Goal: Contribute content: Add original content to the website for others to see

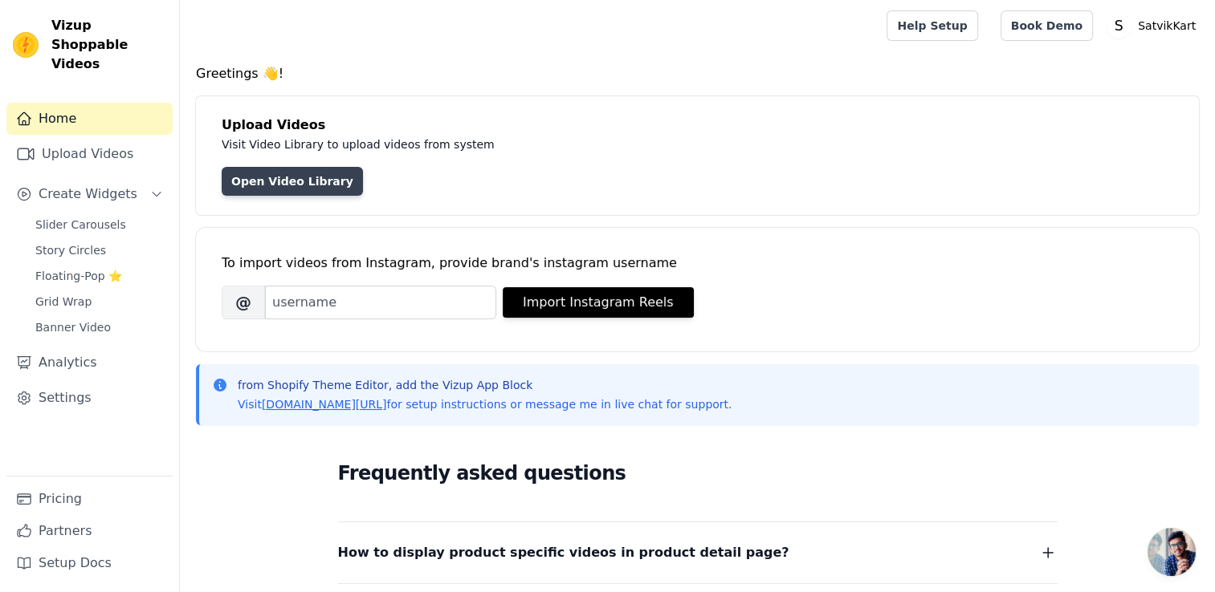
click at [279, 185] on link "Open Video Library" at bounding box center [292, 181] width 141 height 29
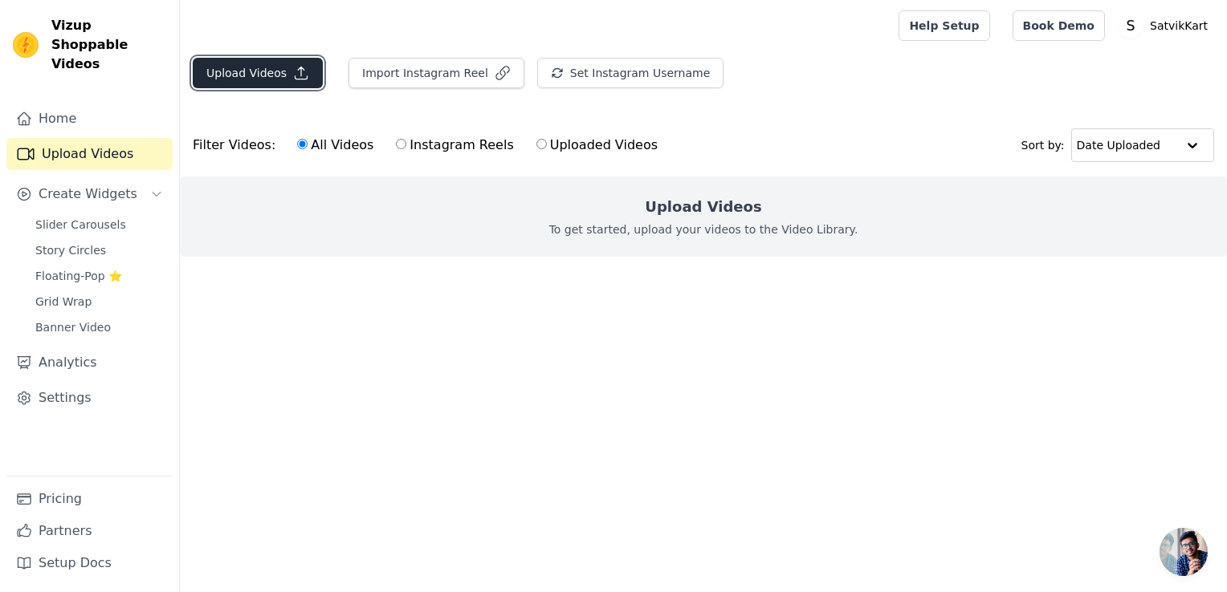
click at [257, 75] on button "Upload Videos" at bounding box center [258, 73] width 130 height 31
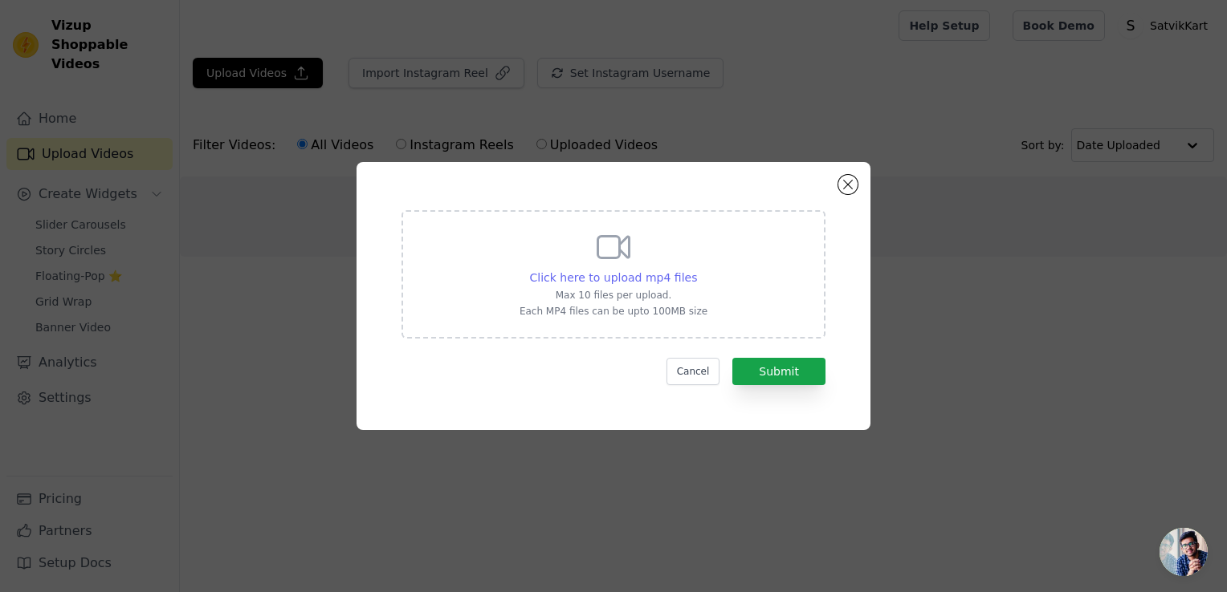
click at [640, 278] on span "Click here to upload mp4 files" at bounding box center [614, 277] width 168 height 13
click at [696, 270] on input "Click here to upload mp4 files Max 10 files per upload. Each MP4 files can be u…" at bounding box center [696, 269] width 1 height 1
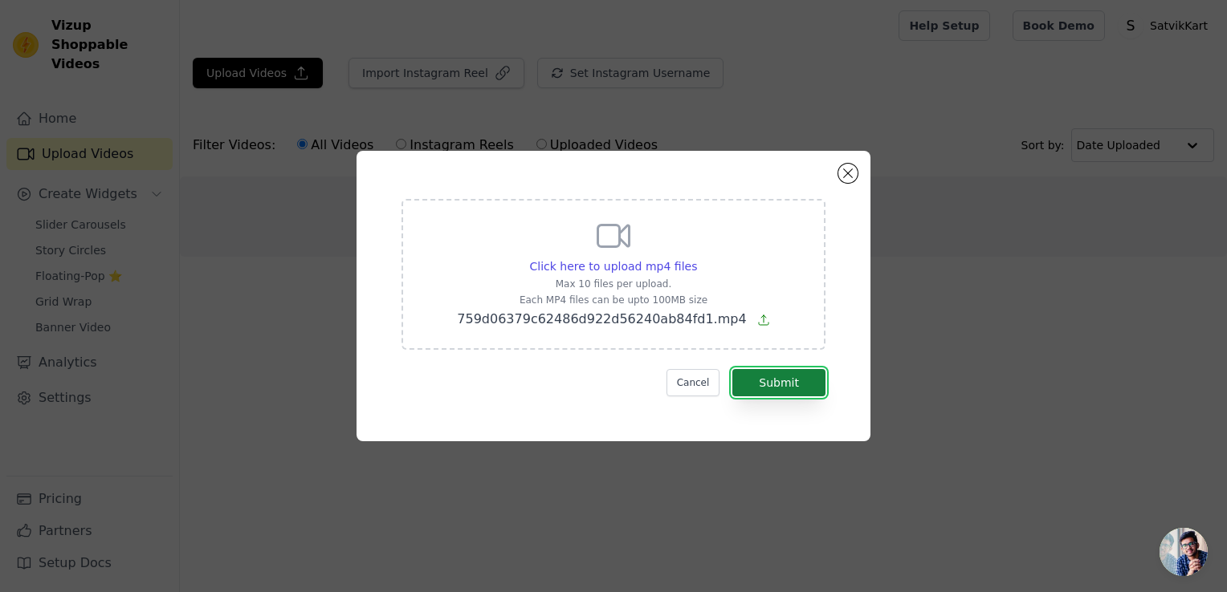
click at [774, 387] on button "Submit" at bounding box center [778, 382] width 93 height 27
click at [790, 382] on button "Submit" at bounding box center [778, 382] width 93 height 27
click at [782, 384] on button "Submit" at bounding box center [778, 382] width 93 height 27
click at [783, 384] on button "Submit" at bounding box center [778, 382] width 93 height 27
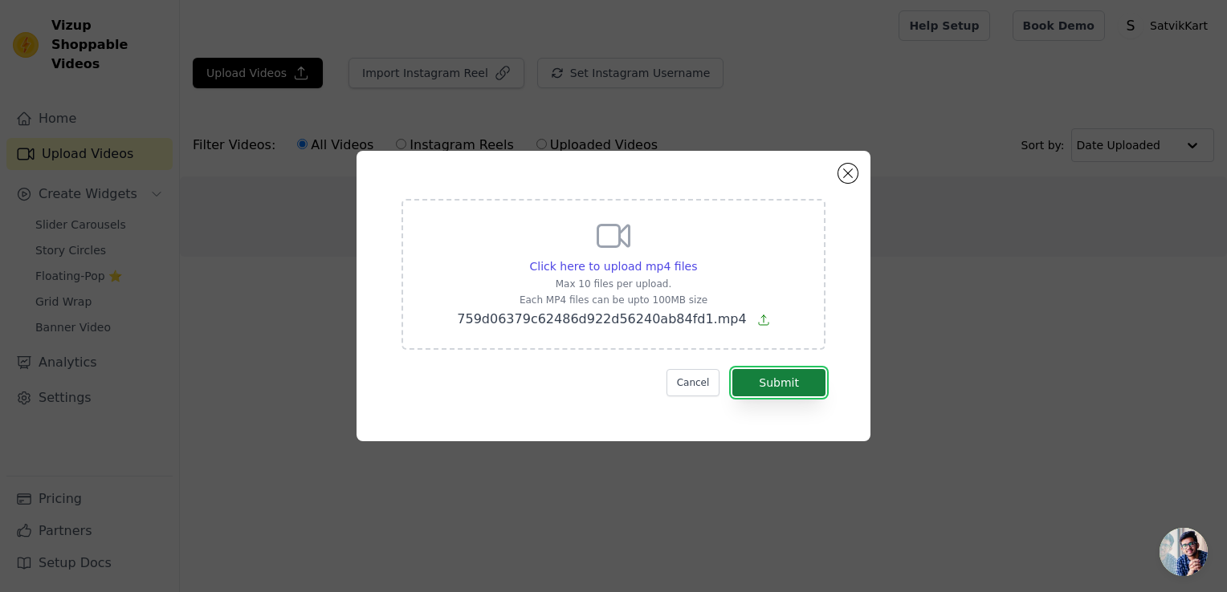
click at [783, 384] on button "Submit" at bounding box center [778, 382] width 93 height 27
click at [642, 265] on span "Click here to upload mp4 files" at bounding box center [614, 266] width 168 height 13
click at [696, 258] on input "Click here to upload mp4 files Max 10 files per upload. Each MP4 files can be u…" at bounding box center [696, 258] width 1 height 1
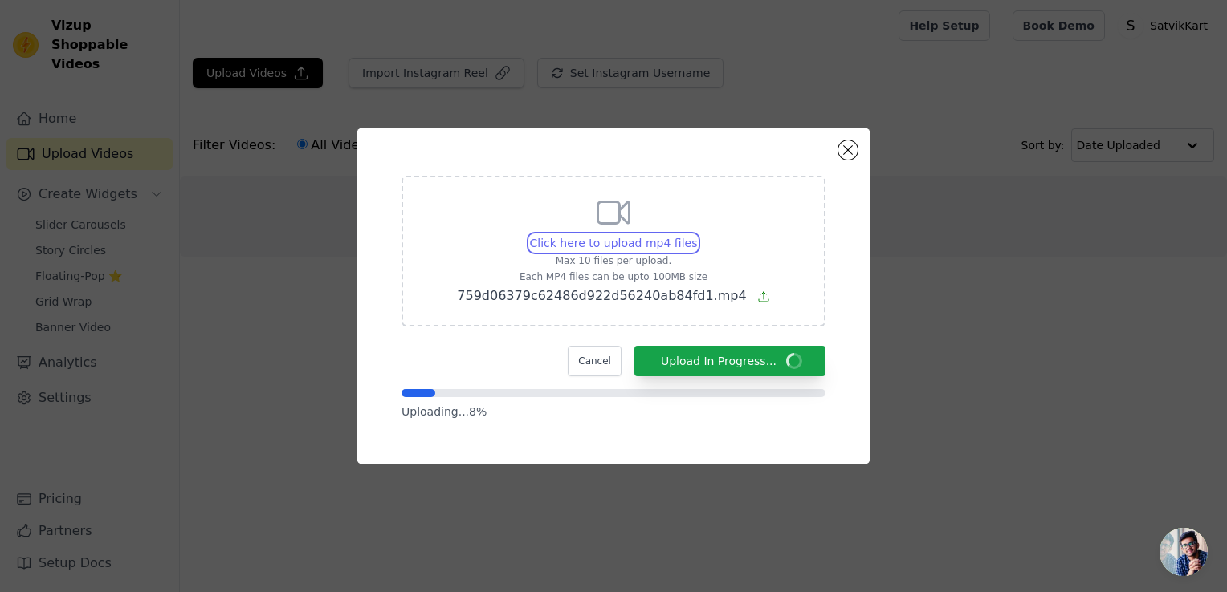
type input "C:\fakepath\1a10e63b13c148b18b360d8c14997d88.mp4"
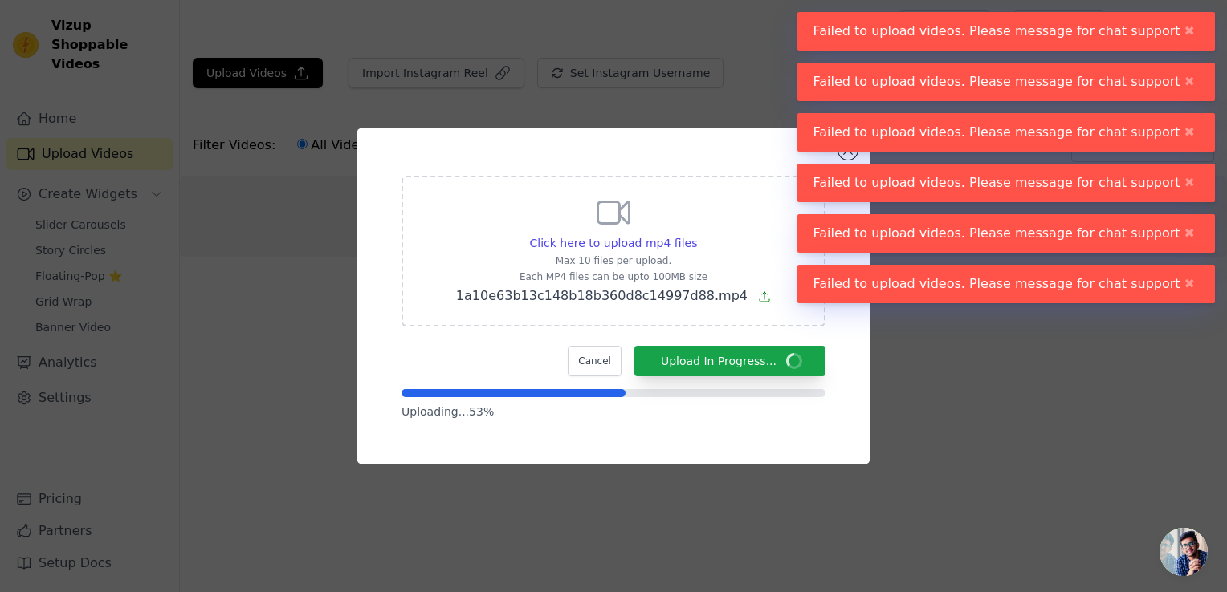
click at [1190, 35] on button "✖" at bounding box center [1189, 31] width 18 height 19
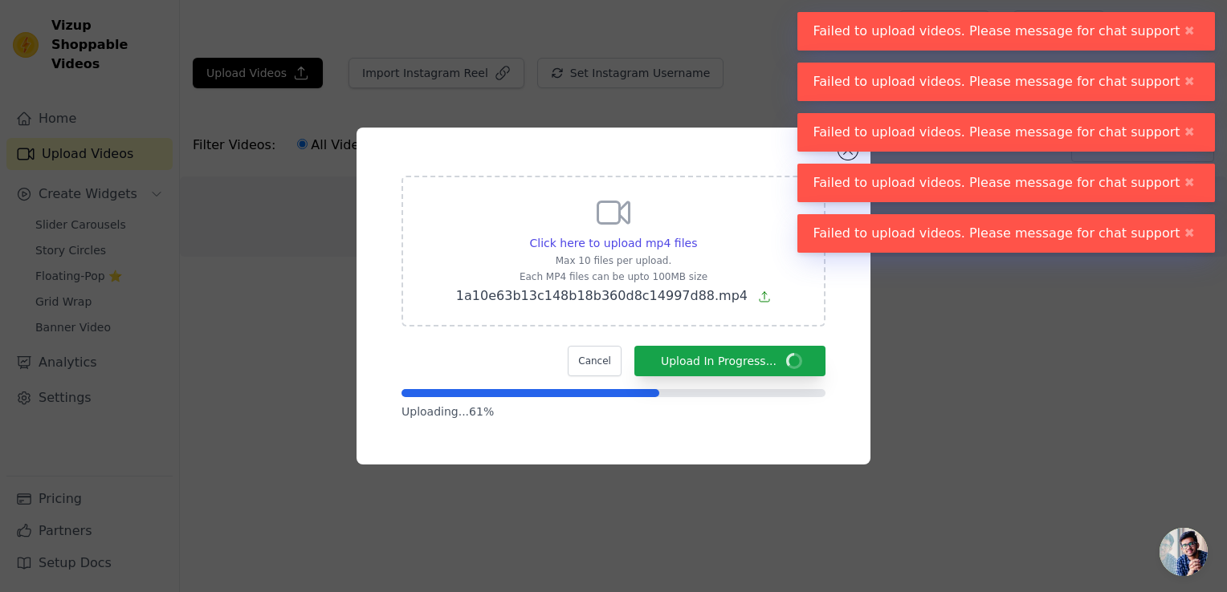
click at [1188, 35] on button "✖" at bounding box center [1189, 31] width 18 height 19
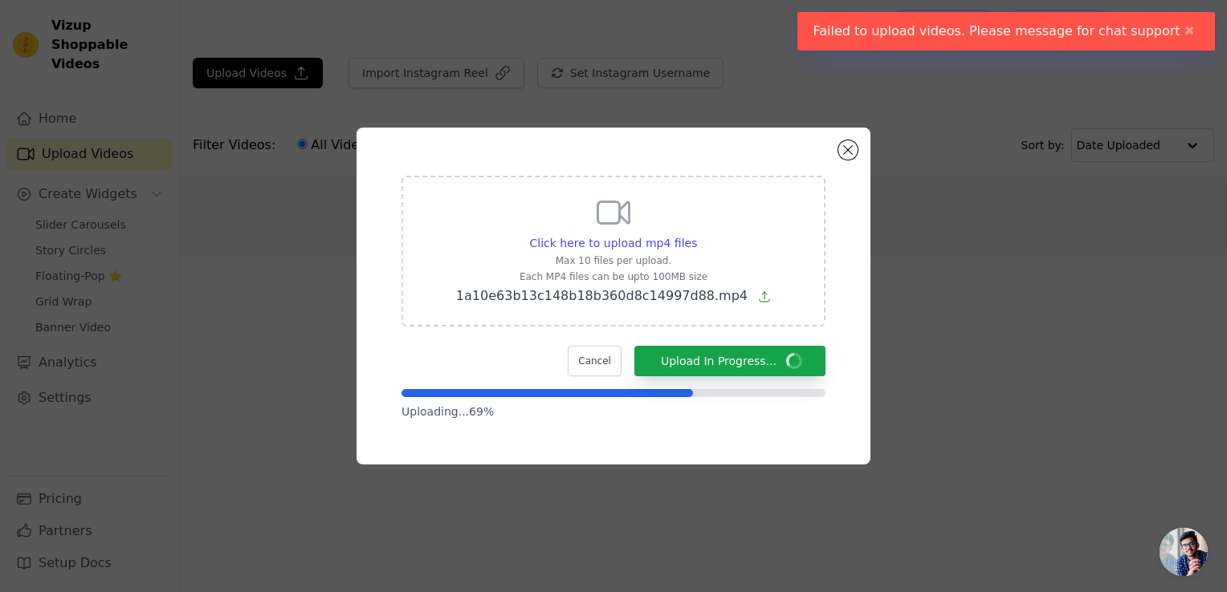
click at [1182, 27] on button "✖" at bounding box center [1189, 31] width 18 height 19
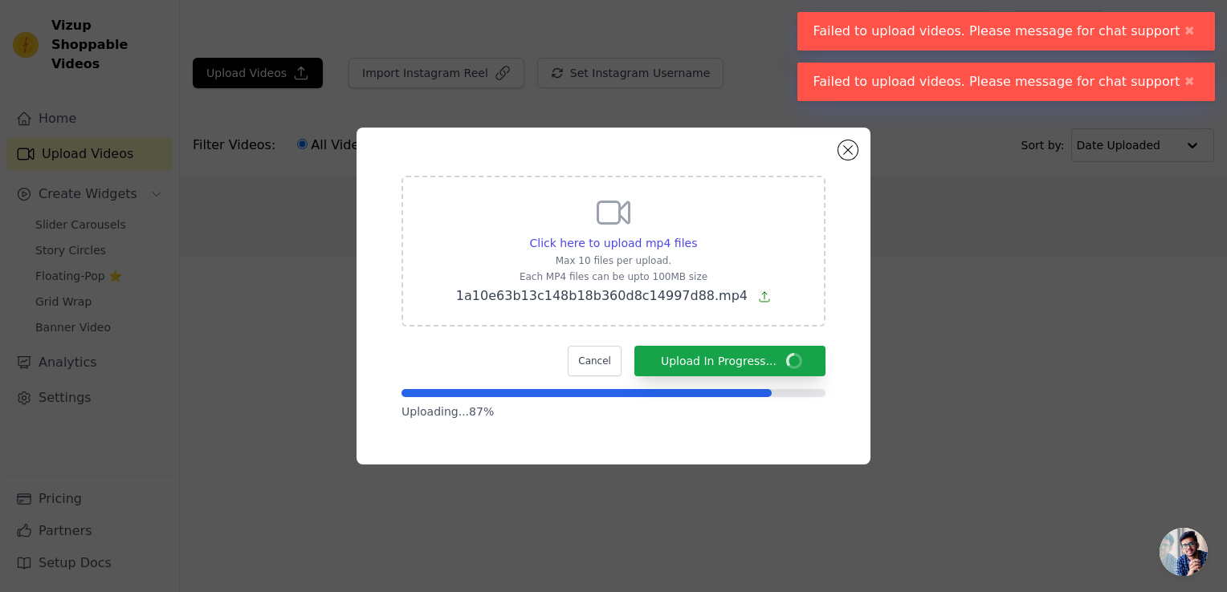
click at [1180, 27] on button "✖" at bounding box center [1189, 31] width 18 height 19
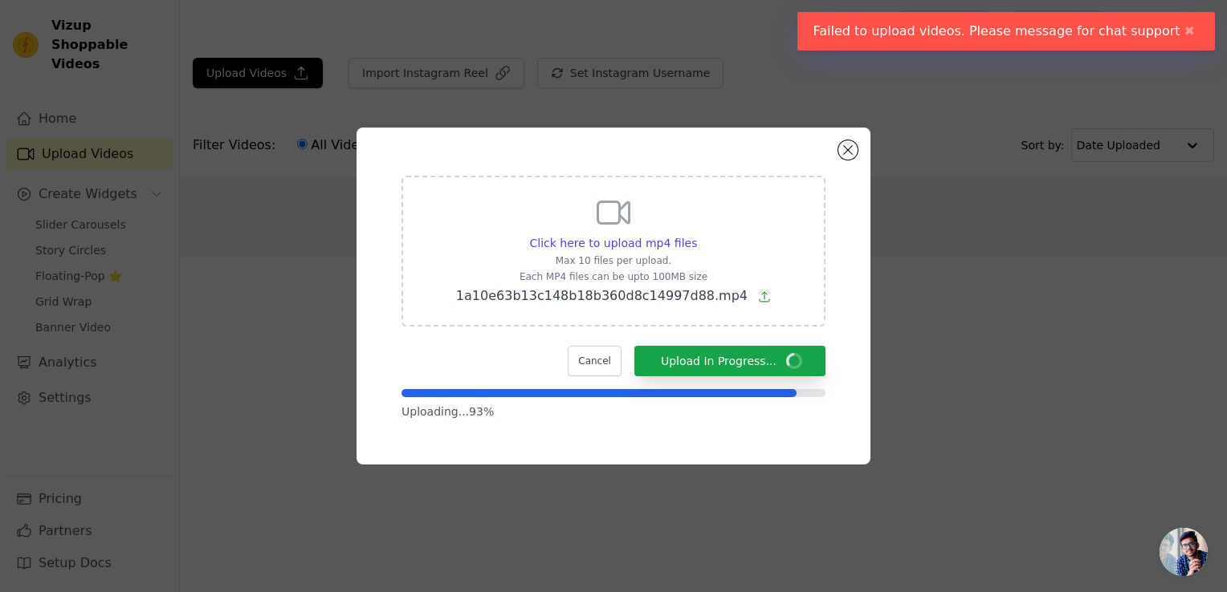
click at [1184, 32] on button "✖" at bounding box center [1189, 31] width 18 height 19
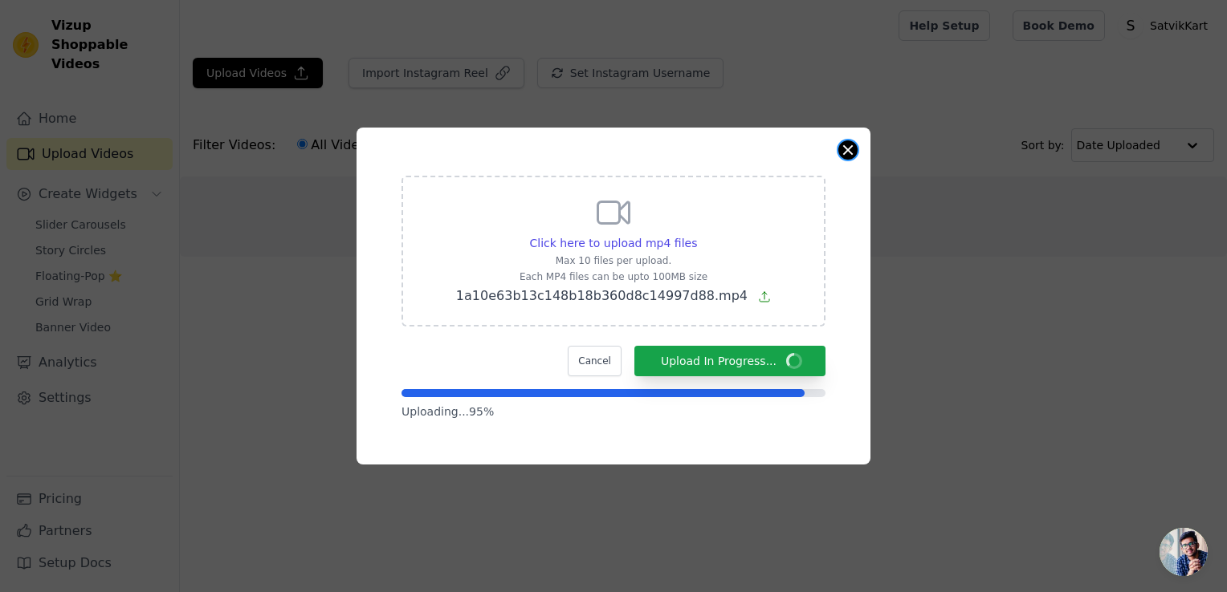
click at [848, 149] on button "Close modal" at bounding box center [847, 149] width 19 height 19
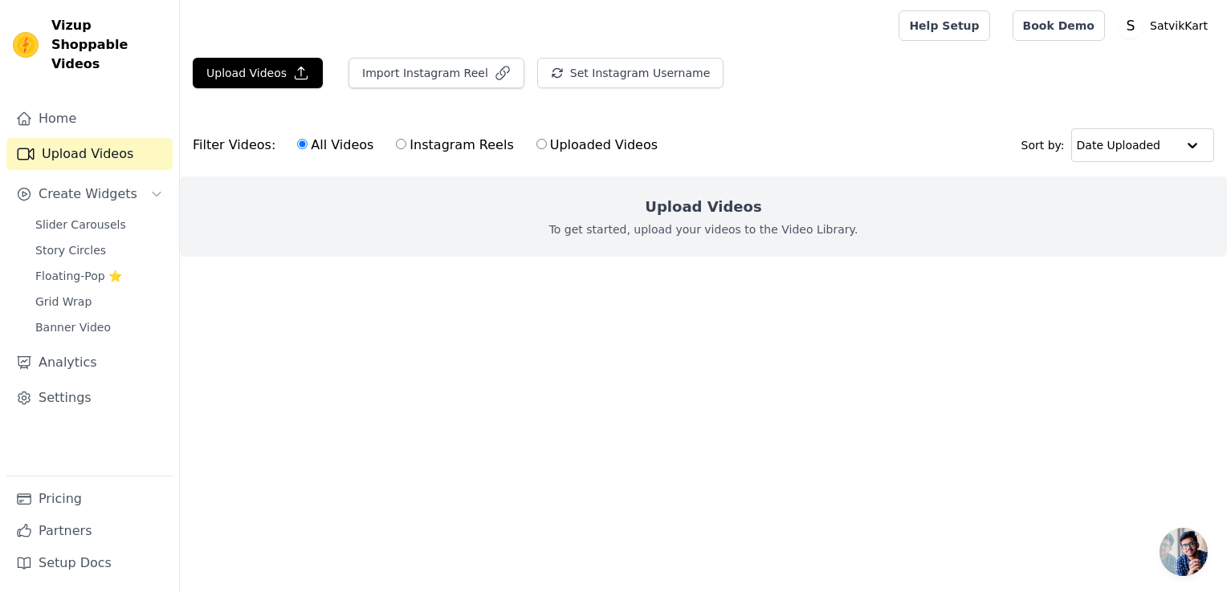
click at [417, 145] on label "Instagram Reels" at bounding box center [454, 145] width 119 height 21
click at [406, 145] on input "Instagram Reels" at bounding box center [401, 144] width 10 height 10
radio input "true"
click at [284, 72] on button "Upload Videos" at bounding box center [258, 73] width 130 height 31
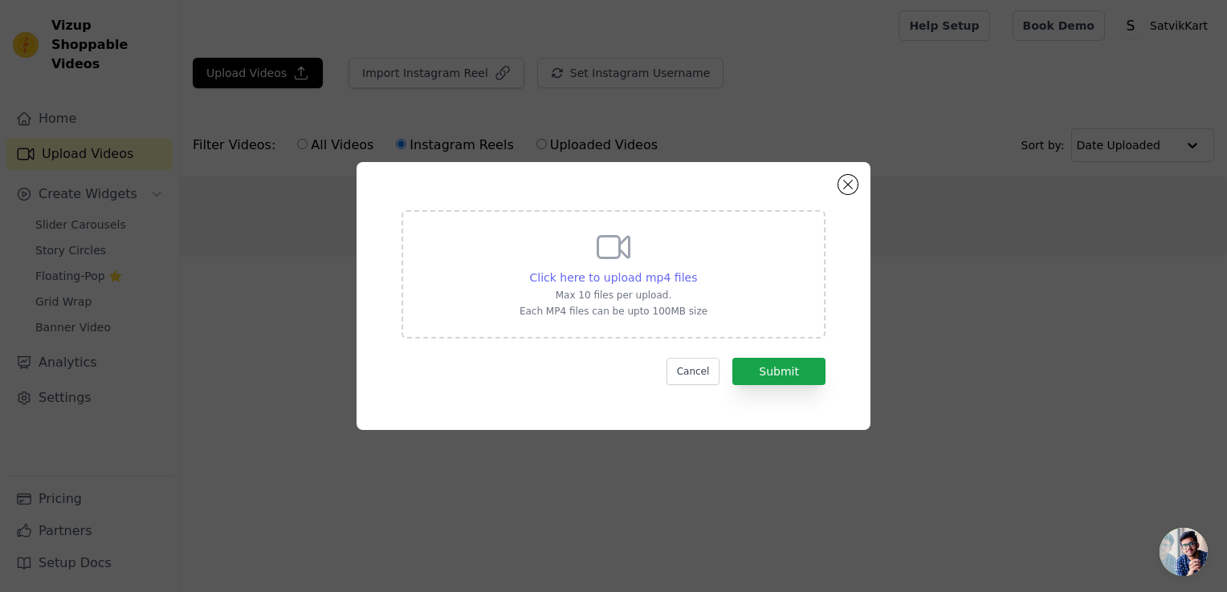
click at [621, 278] on span "Click here to upload mp4 files" at bounding box center [614, 277] width 168 height 13
click at [696, 270] on input "Click here to upload mp4 files Max 10 files per upload. Each MP4 files can be u…" at bounding box center [696, 269] width 1 height 1
type input "C:\fakepath\759d06379c62486d922d56240ab84fd1.mp4"
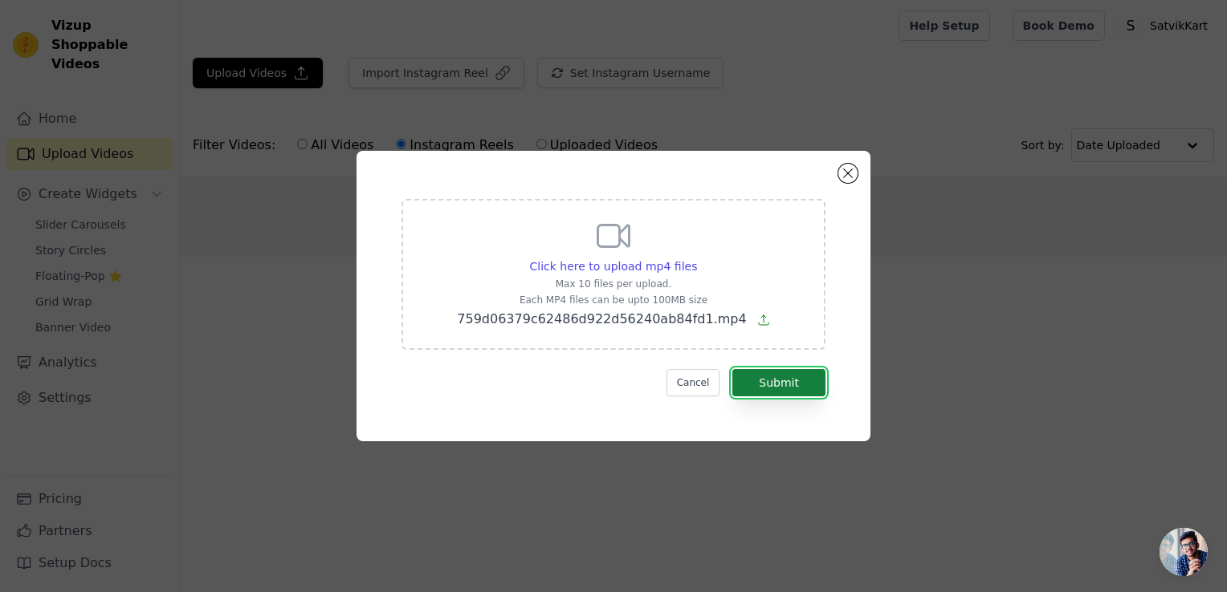
click at [775, 385] on button "Submit" at bounding box center [778, 382] width 93 height 27
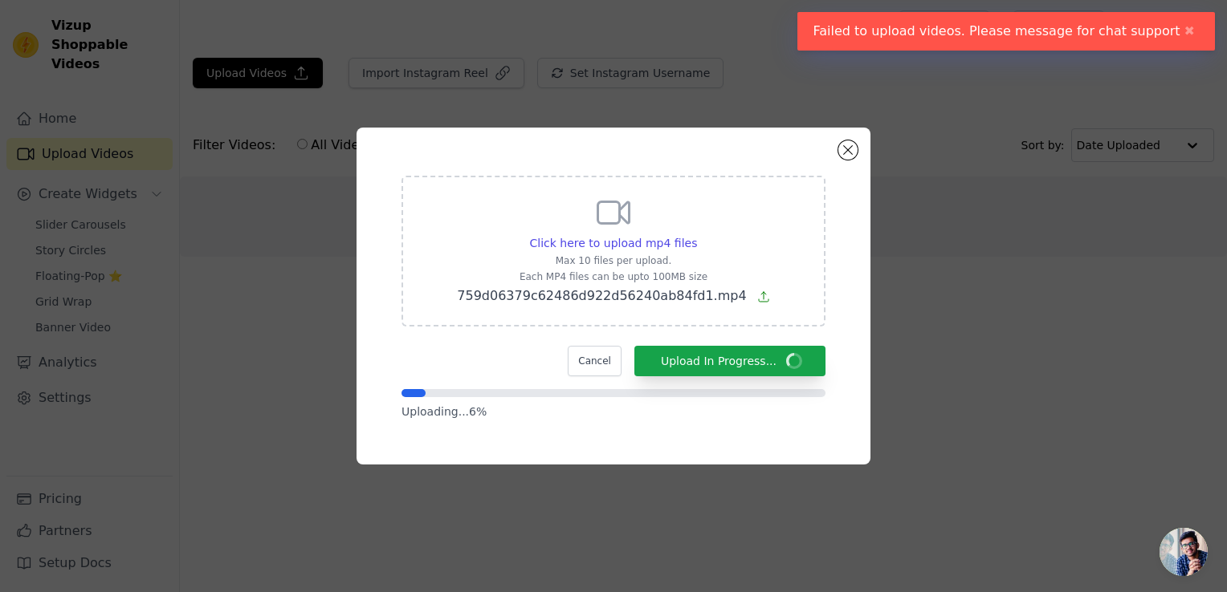
click at [1180, 31] on button "✖" at bounding box center [1189, 31] width 18 height 19
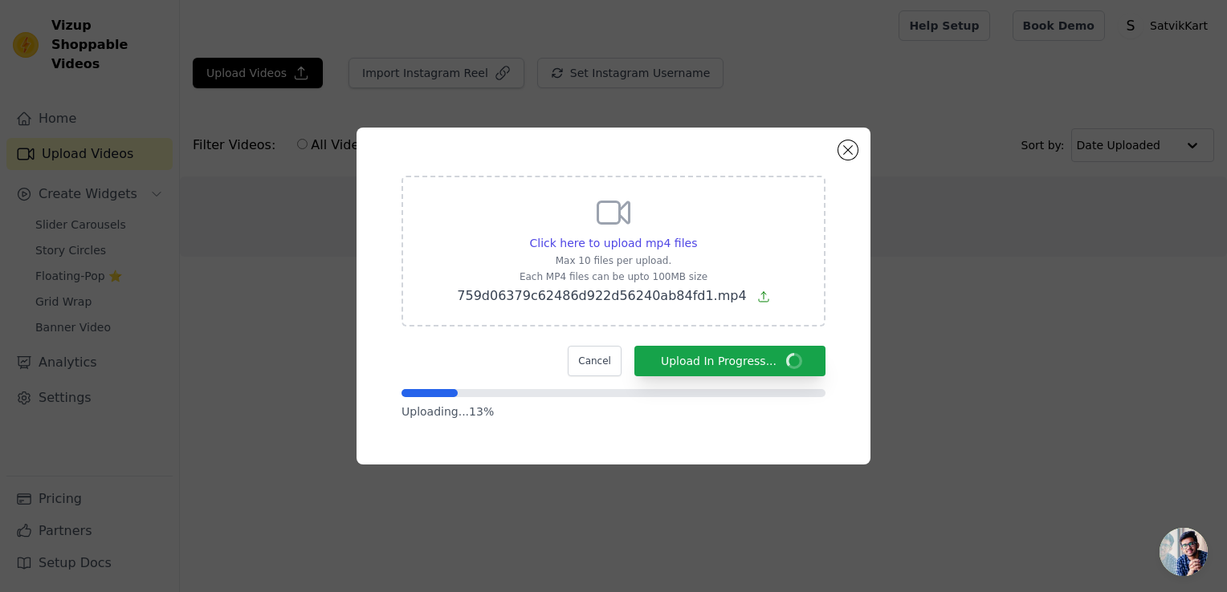
click at [158, 329] on div "Click here to upload mp4 files Max 10 files per upload. Each MP4 files can be u…" at bounding box center [613, 296] width 1175 height 389
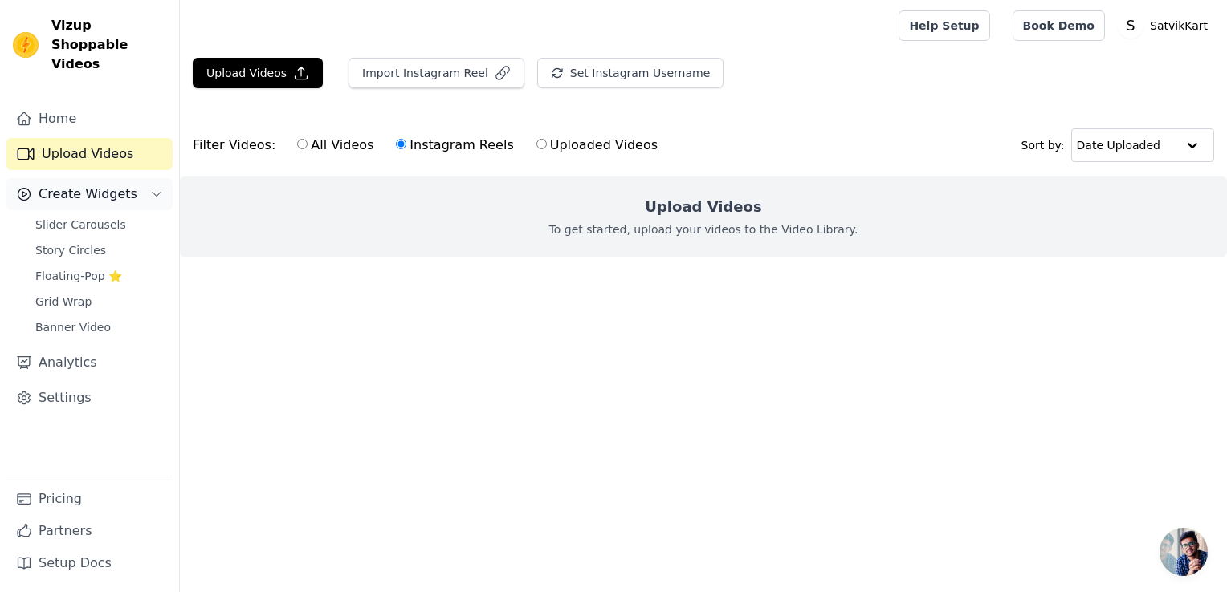
click at [96, 185] on span "Create Widgets" at bounding box center [88, 194] width 99 height 19
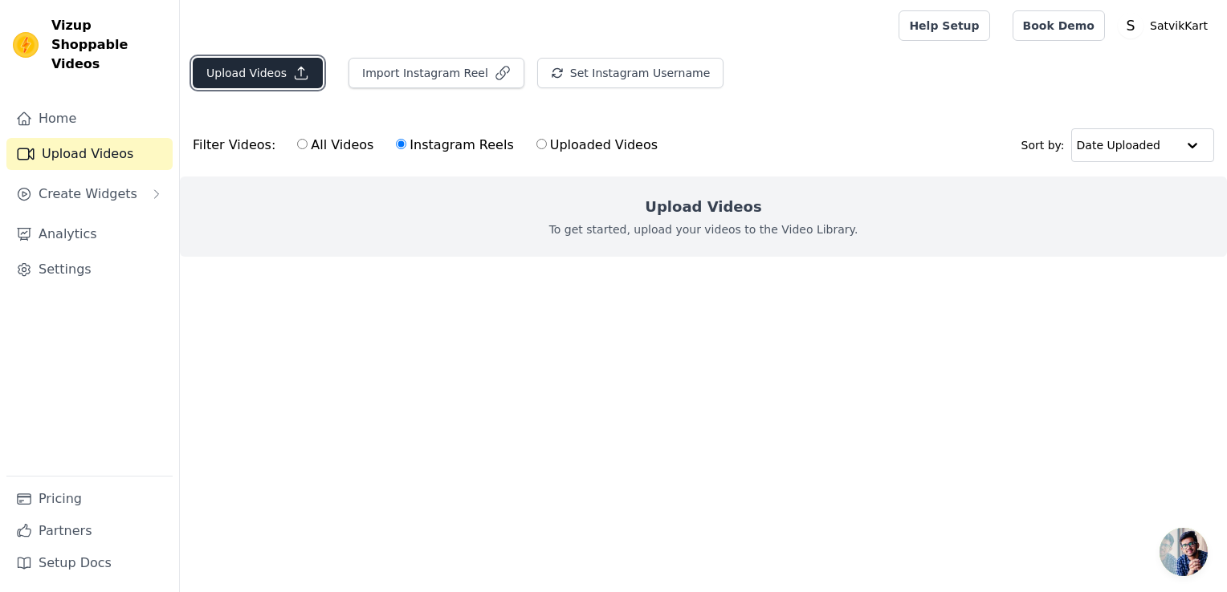
click at [241, 64] on button "Upload Videos" at bounding box center [258, 73] width 130 height 31
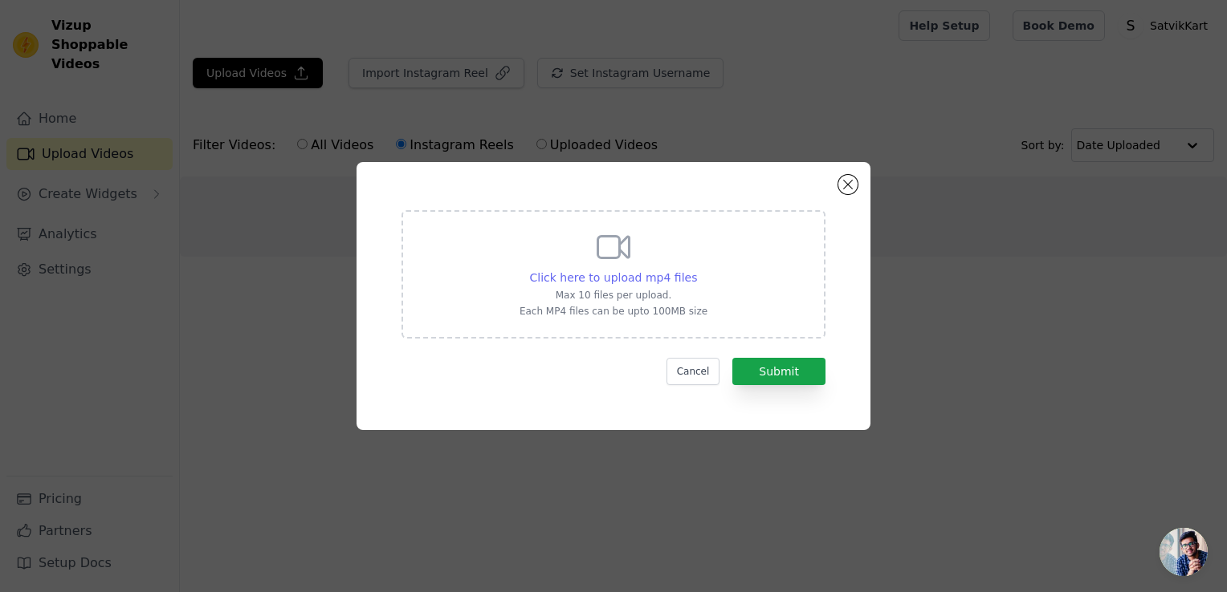
click at [629, 281] on span "Click here to upload mp4 files" at bounding box center [614, 277] width 168 height 13
click at [696, 270] on input "Click here to upload mp4 files Max 10 files per upload. Each MP4 files can be u…" at bounding box center [696, 269] width 1 height 1
type input "C:\fakepath\759d06379c62486d922d56240ab84fd1.mp4"
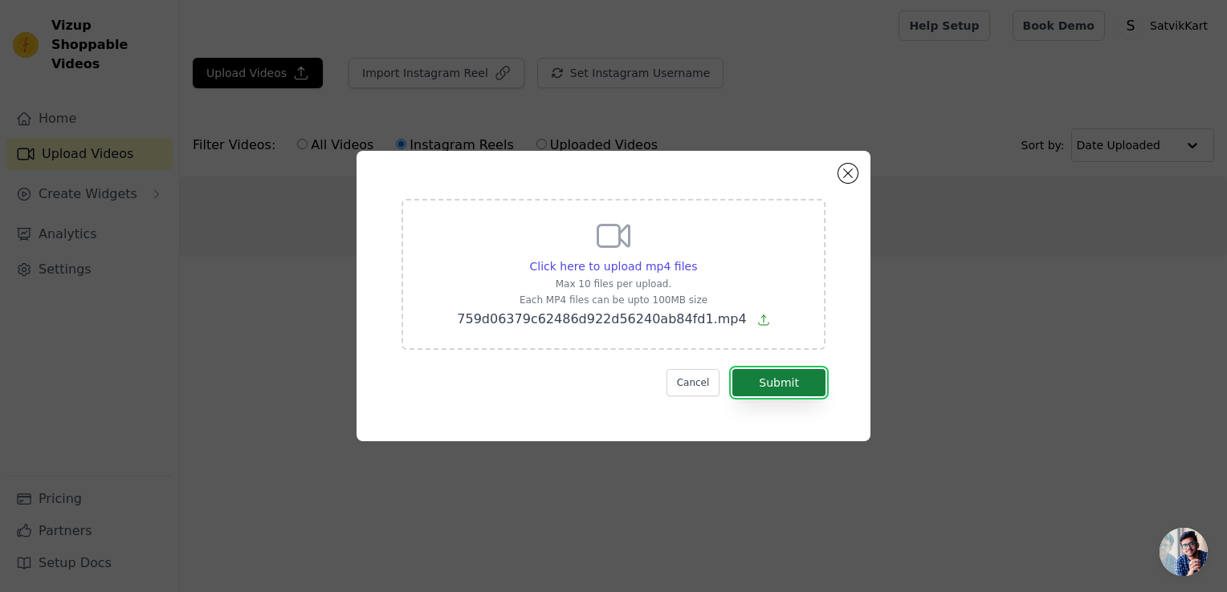
click at [784, 389] on button "Submit" at bounding box center [778, 382] width 93 height 27
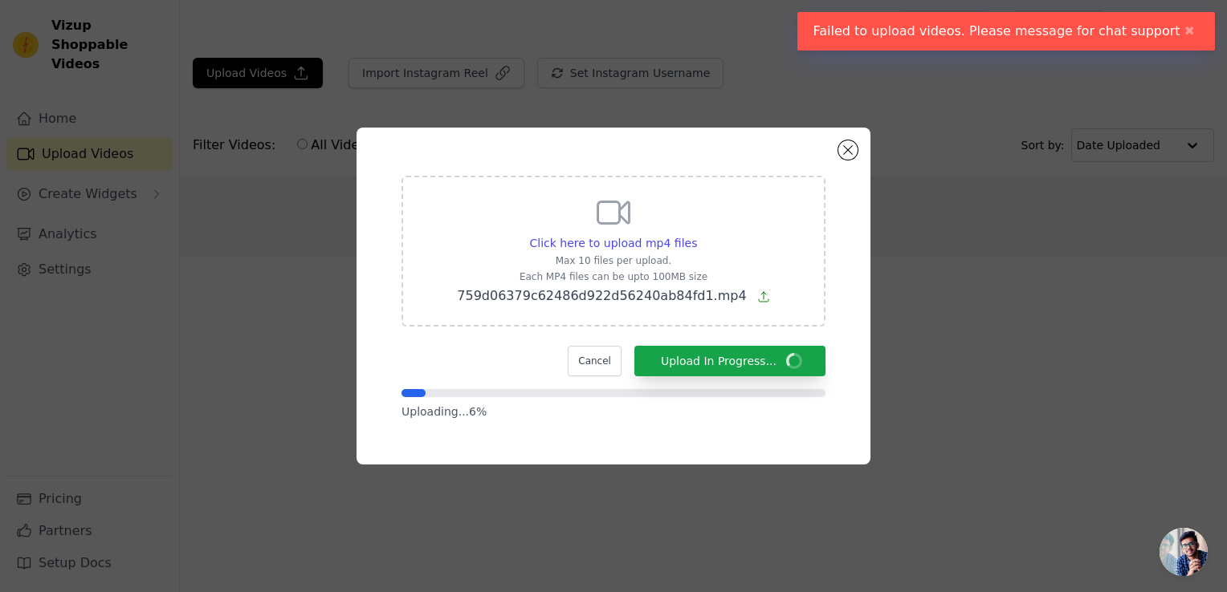
click at [1180, 26] on button "✖" at bounding box center [1189, 31] width 18 height 19
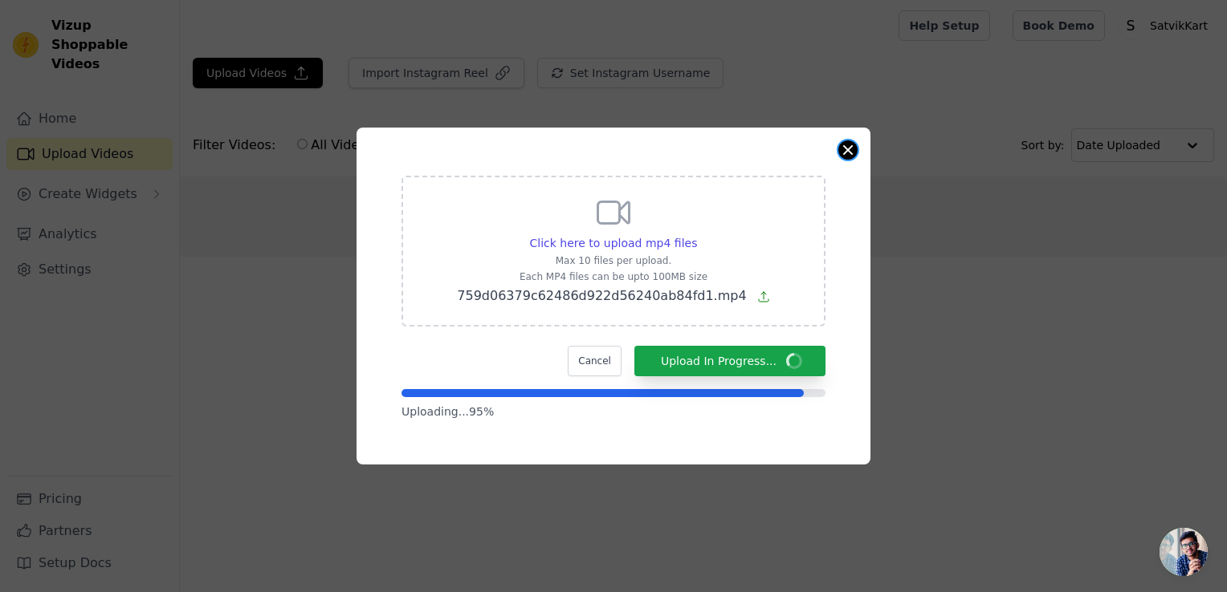
click at [841, 150] on button "Close modal" at bounding box center [847, 149] width 19 height 19
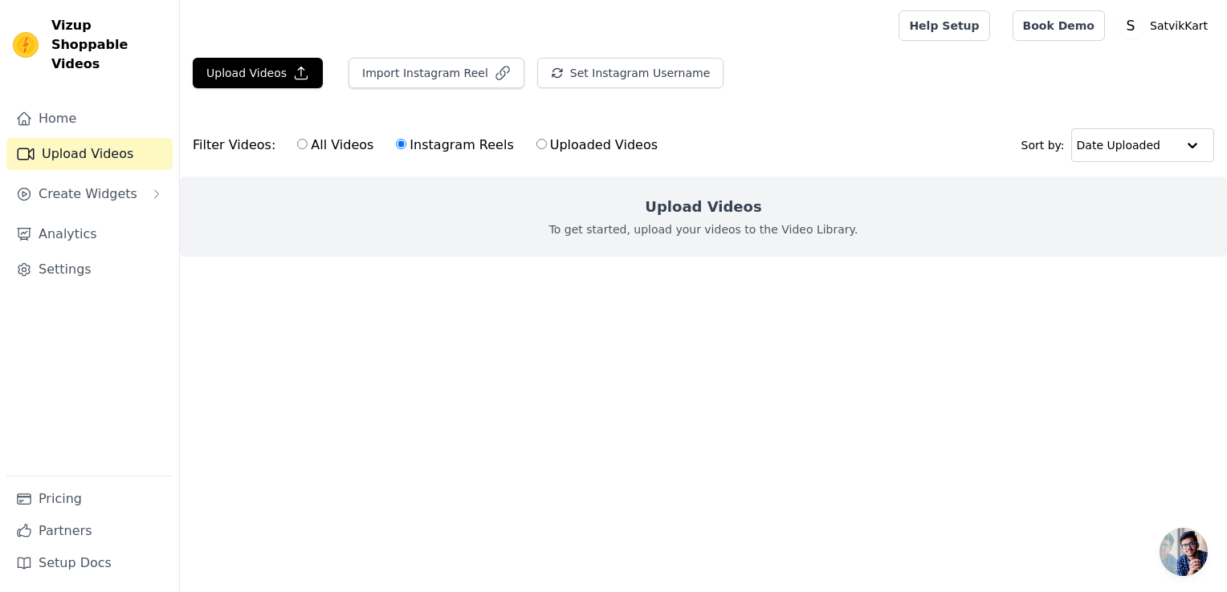
click at [870, 321] on html "Vizup Shoppable Videos Home Upload Videos Create Widgets Analytics Settings Pri…" at bounding box center [613, 160] width 1227 height 321
click at [812, 321] on html "Vizup Shoppable Videos Home Upload Videos Create Widgets Analytics Settings Pri…" at bounding box center [613, 160] width 1227 height 321
drag, startPoint x: 709, startPoint y: 431, endPoint x: 959, endPoint y: 535, distance: 271.0
click at [959, 321] on html "Vizup Shoppable Videos Home Upload Videos Create Widgets Analytics Settings Pri…" at bounding box center [613, 160] width 1227 height 321
click at [834, 321] on html "Vizup Shoppable Videos Home Upload Videos Create Widgets Analytics Settings Pri…" at bounding box center [613, 160] width 1227 height 321
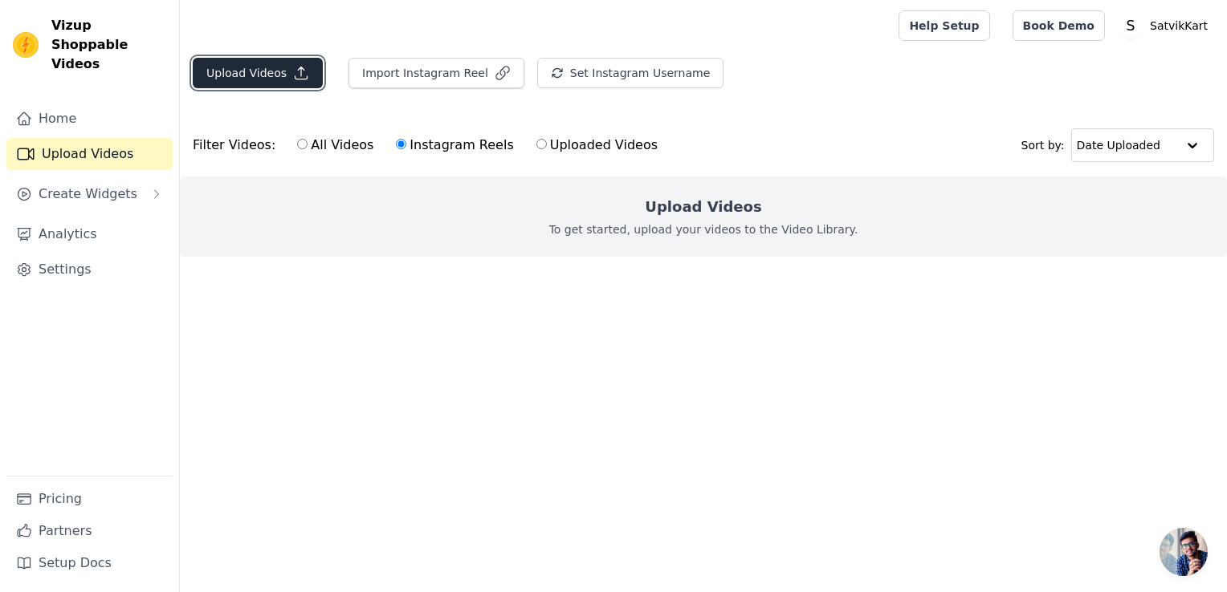
click at [293, 69] on icon "button" at bounding box center [301, 73] width 16 height 16
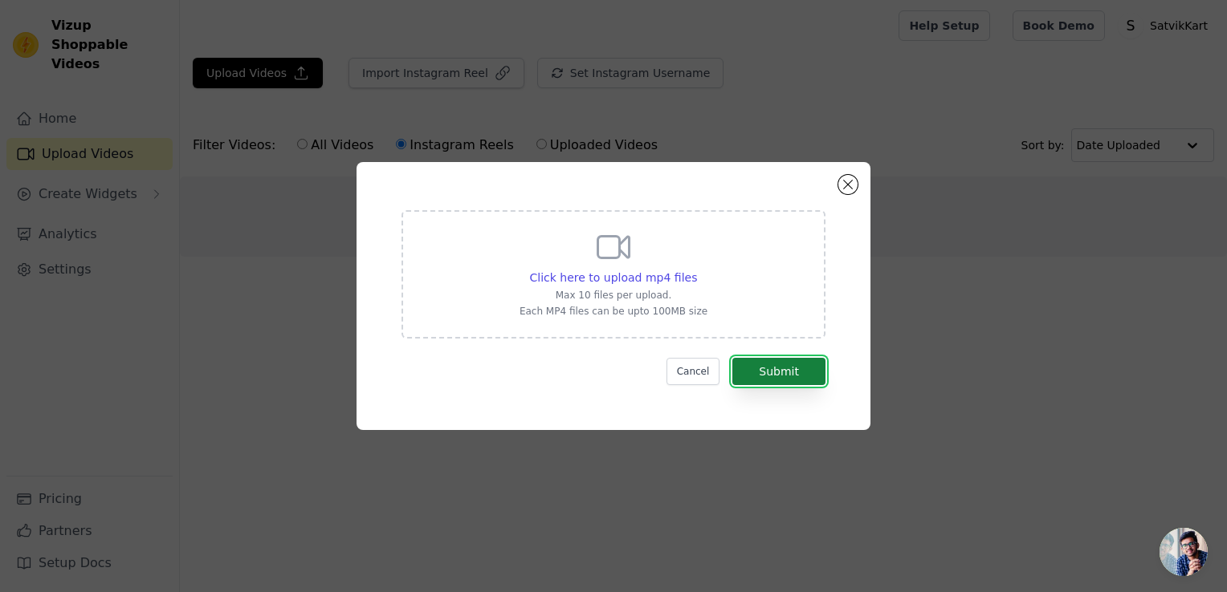
click at [769, 368] on button "Submit" at bounding box center [778, 371] width 93 height 27
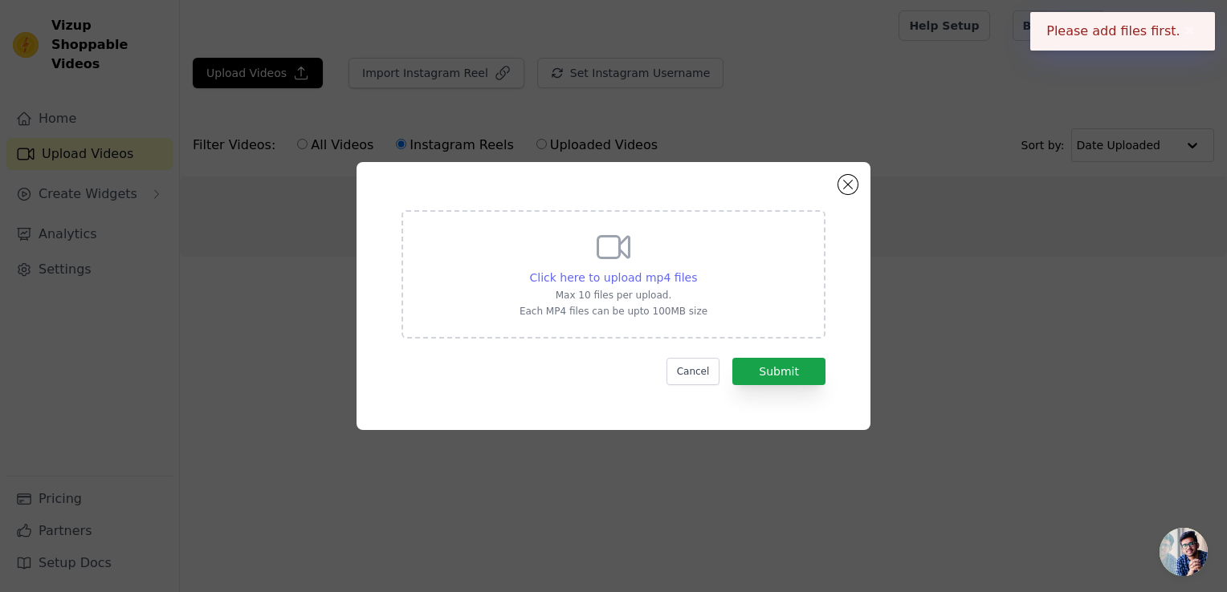
click at [594, 278] on span "Click here to upload mp4 files" at bounding box center [614, 277] width 168 height 13
click at [696, 270] on input "Click here to upload mp4 files Max 10 files per upload. Each MP4 files can be u…" at bounding box center [696, 269] width 1 height 1
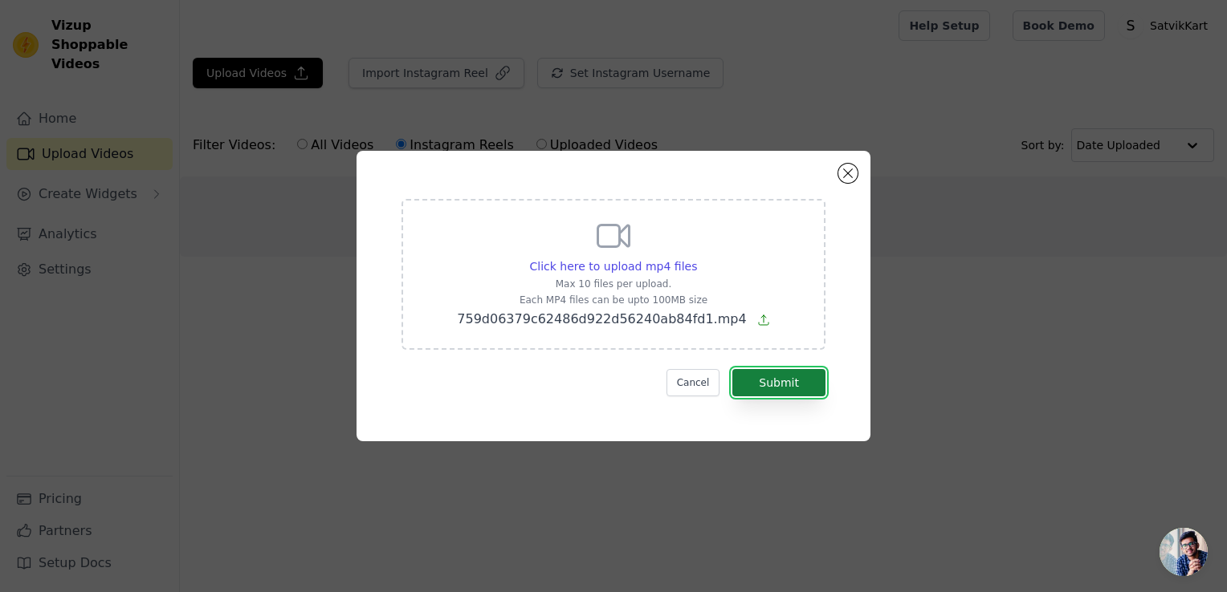
click at [759, 389] on button "Submit" at bounding box center [778, 382] width 93 height 27
click at [763, 384] on button "Submit" at bounding box center [778, 382] width 93 height 27
click at [623, 266] on span "Click here to upload mp4 files" at bounding box center [614, 266] width 168 height 13
drag, startPoint x: 623, startPoint y: 266, endPoint x: 593, endPoint y: 239, distance: 39.8
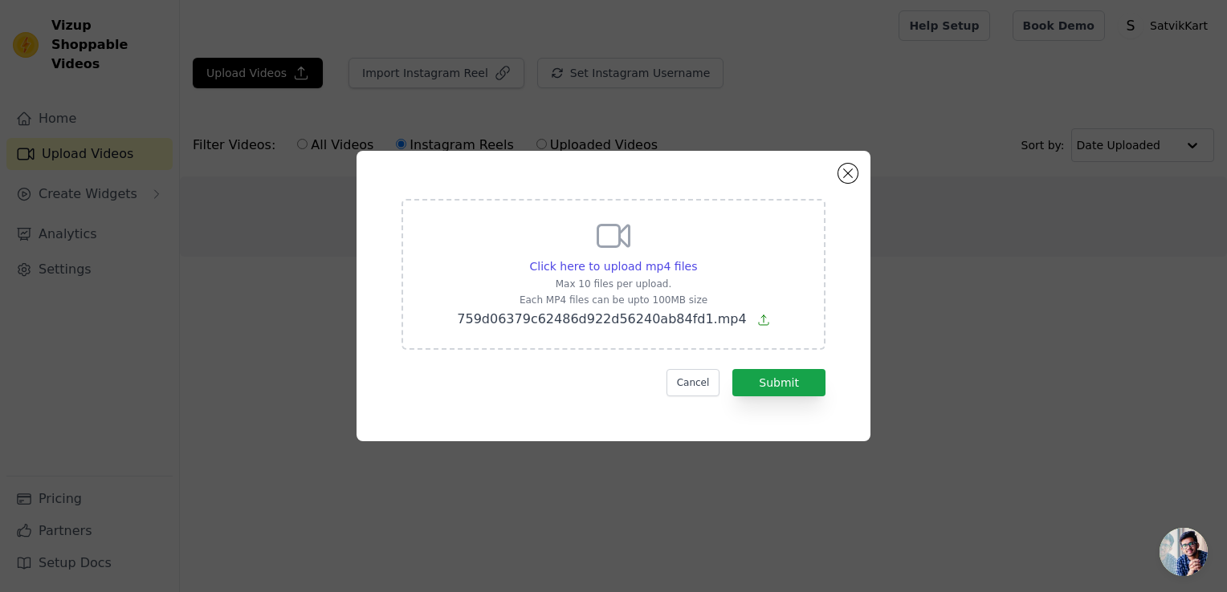
click at [593, 239] on div "Click here to upload mp4 files Max 10 files per upload. Each MP4 files can be u…" at bounding box center [613, 273] width 312 height 112
click at [696, 258] on input "Click here to upload mp4 files Max 10 files per upload. Each MP4 files can be u…" at bounding box center [696, 258] width 1 height 1
type input "C:\fakepath\1a10e63b13c148b18b360d8c14997d88.mp4"
click at [779, 385] on button "Submit" at bounding box center [778, 382] width 93 height 27
click at [773, 385] on button "Submit" at bounding box center [778, 382] width 93 height 27
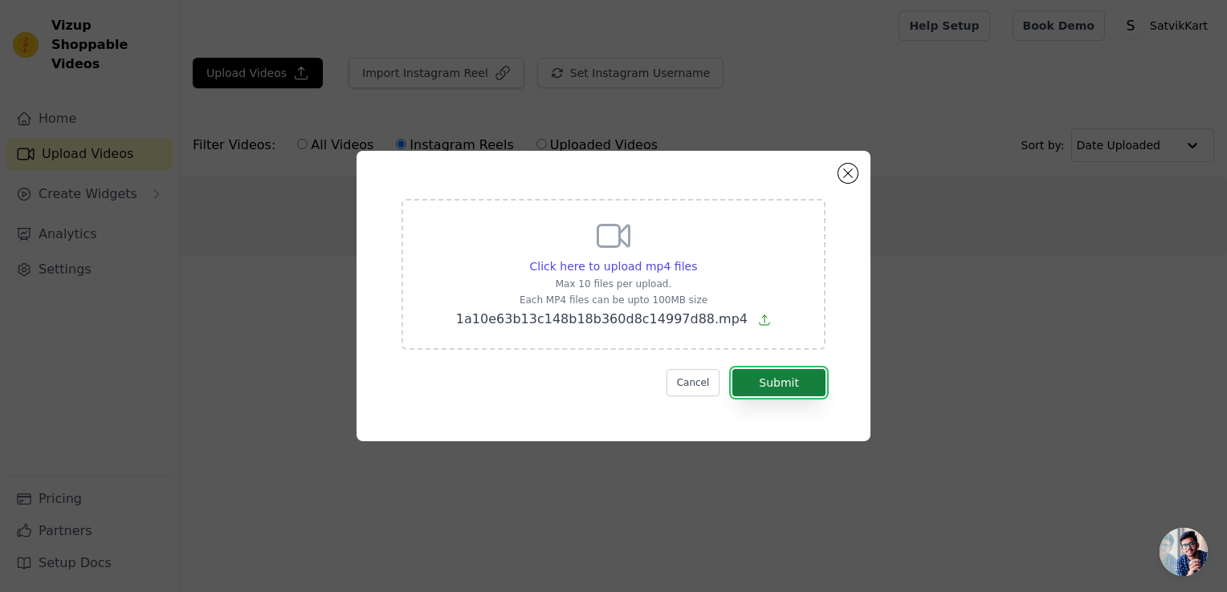
click at [773, 385] on button "Submit" at bounding box center [778, 382] width 93 height 27
click at [751, 384] on button "Submit" at bounding box center [778, 382] width 93 height 27
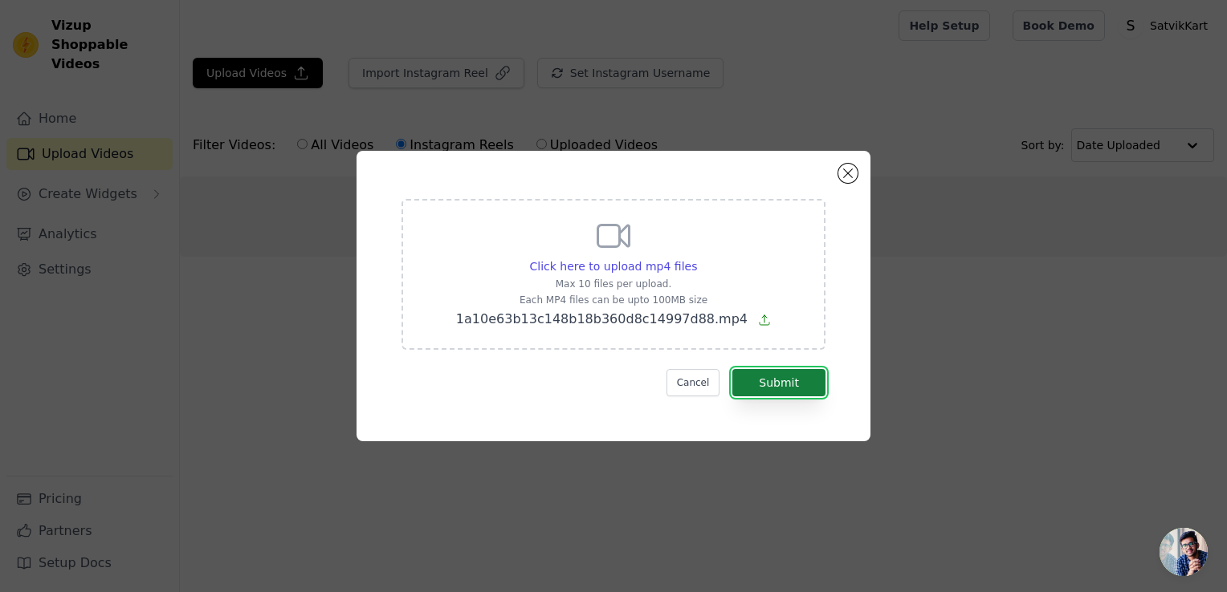
click at [751, 384] on button "Submit" at bounding box center [778, 382] width 93 height 27
click at [702, 388] on button "Cancel" at bounding box center [693, 382] width 54 height 27
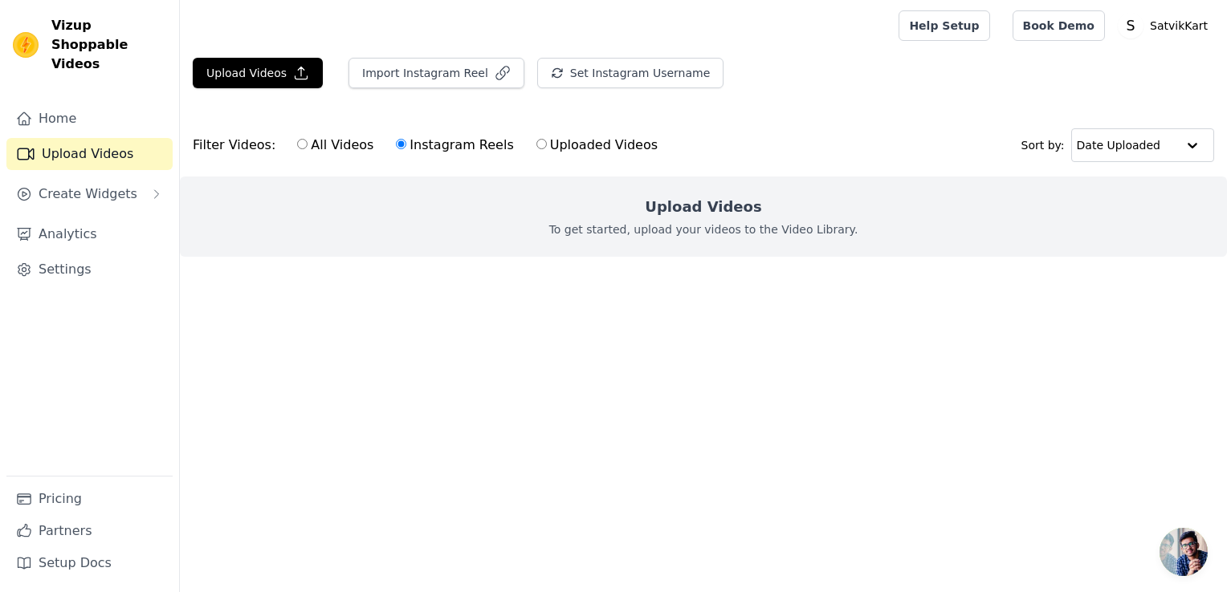
click at [288, 146] on div "All Videos Instagram Reels Uploaded Videos" at bounding box center [477, 145] width 378 height 37
click at [297, 148] on input "All Videos" at bounding box center [302, 144] width 10 height 10
radio input "true"
click at [264, 66] on button "Upload Videos" at bounding box center [258, 73] width 130 height 31
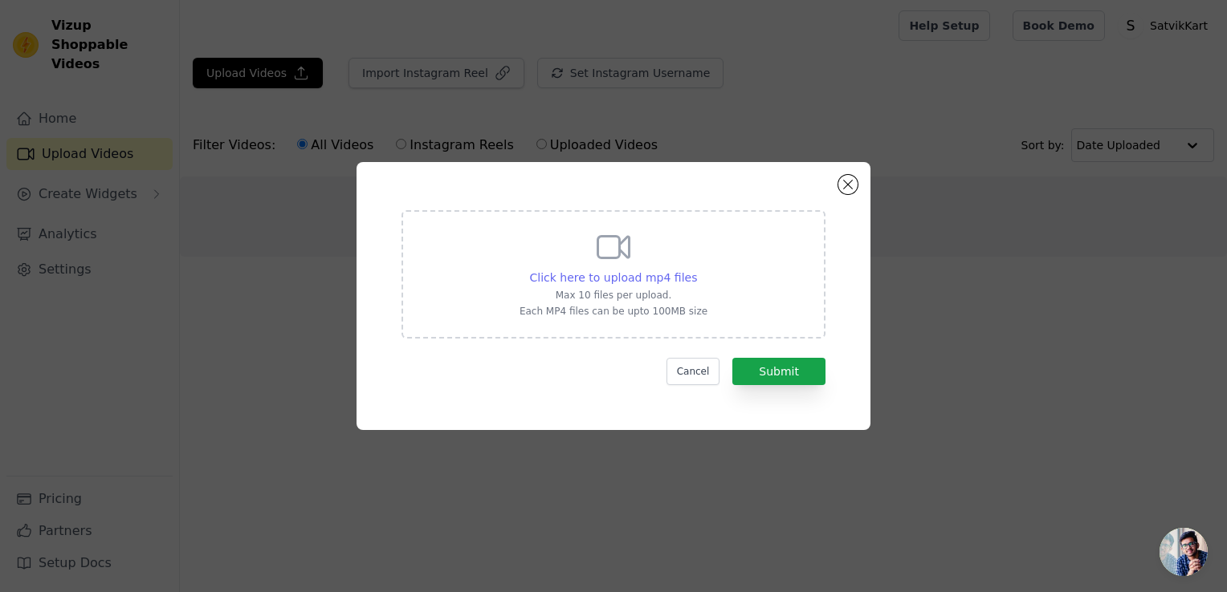
click at [620, 280] on span "Click here to upload mp4 files" at bounding box center [614, 277] width 168 height 13
click at [696, 270] on input "Click here to upload mp4 files Max 10 files per upload. Each MP4 files can be u…" at bounding box center [696, 269] width 1 height 1
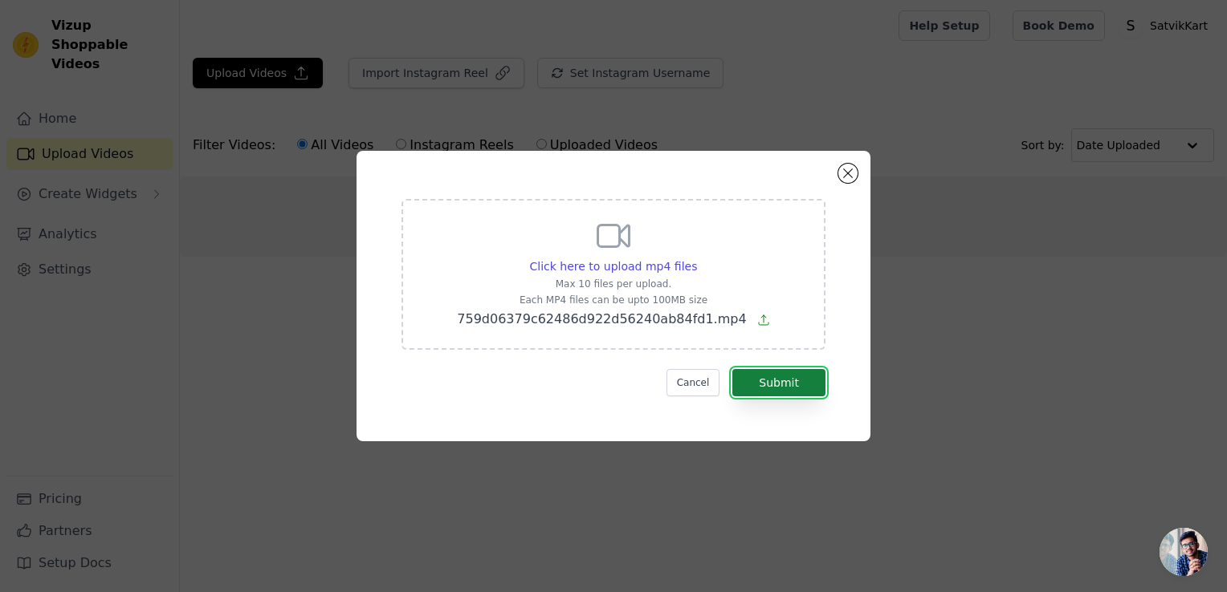
click at [765, 390] on button "Submit" at bounding box center [778, 382] width 93 height 27
click at [764, 389] on button "Submit" at bounding box center [778, 382] width 93 height 27
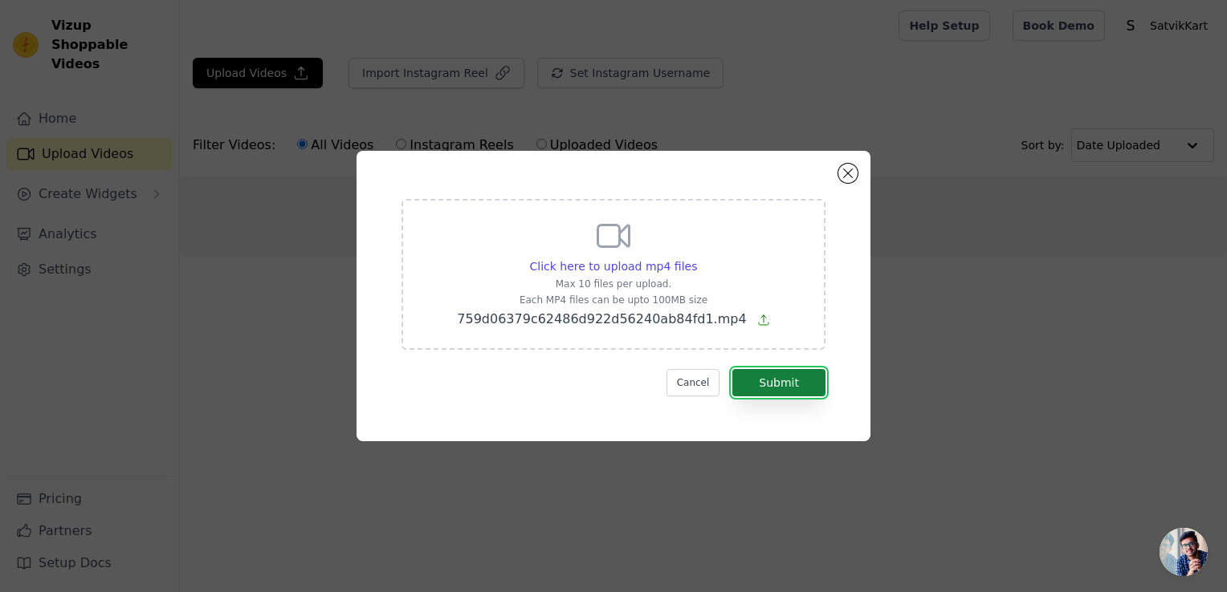
click at [764, 389] on button "Submit" at bounding box center [778, 382] width 93 height 27
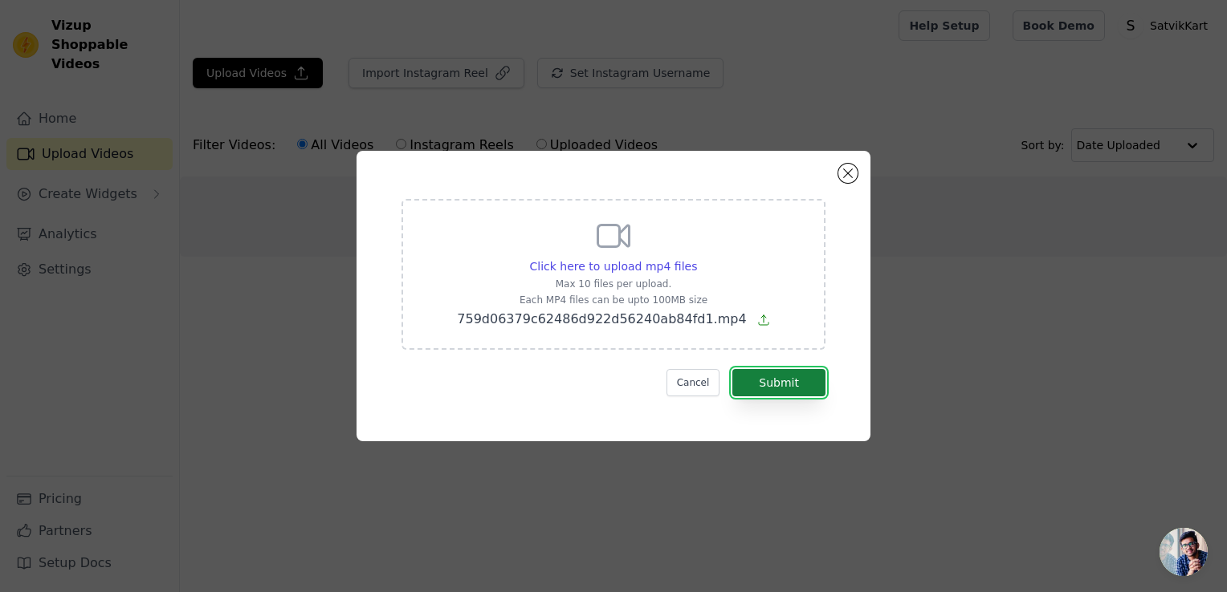
click at [764, 389] on button "Submit" at bounding box center [778, 382] width 93 height 27
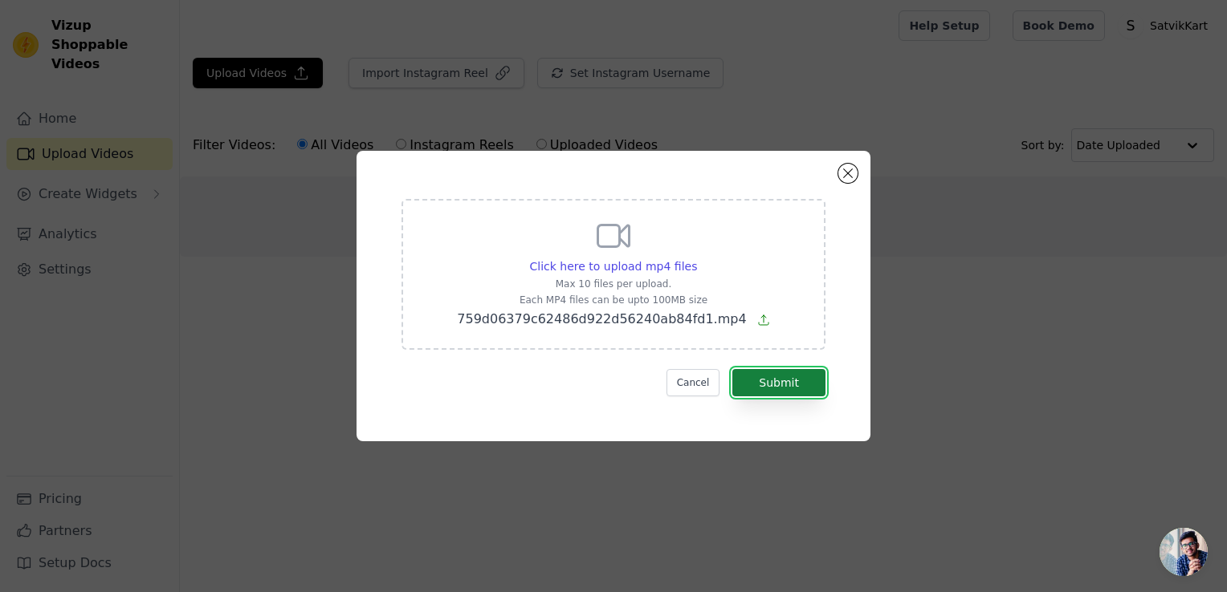
click at [764, 389] on button "Submit" at bounding box center [778, 382] width 93 height 27
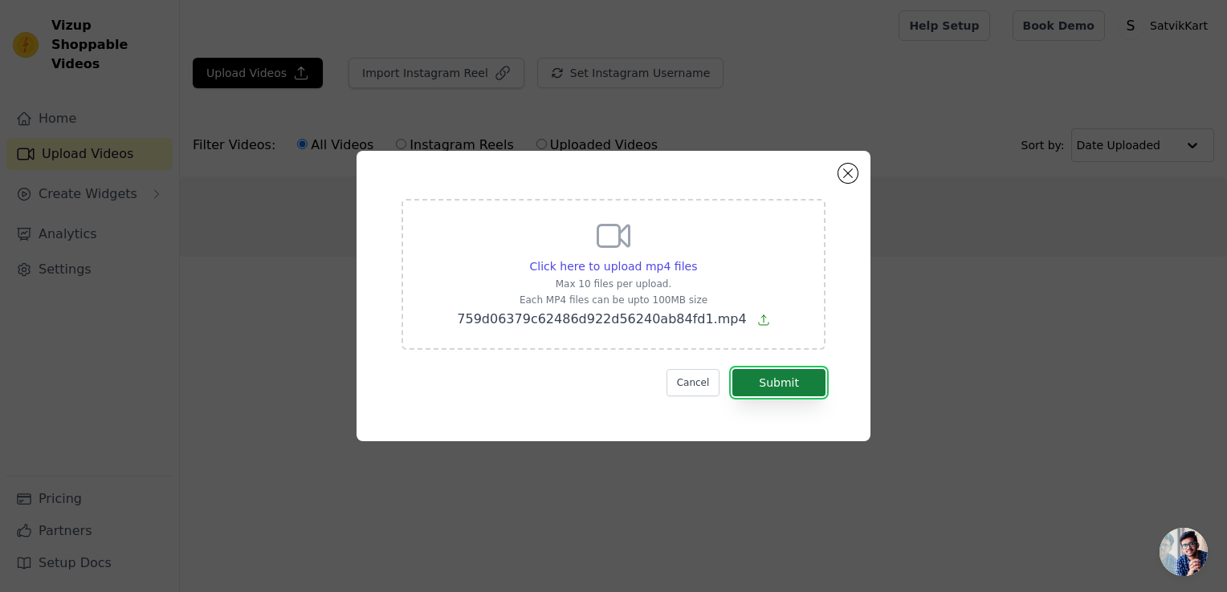
click at [764, 389] on button "Submit" at bounding box center [778, 382] width 93 height 27
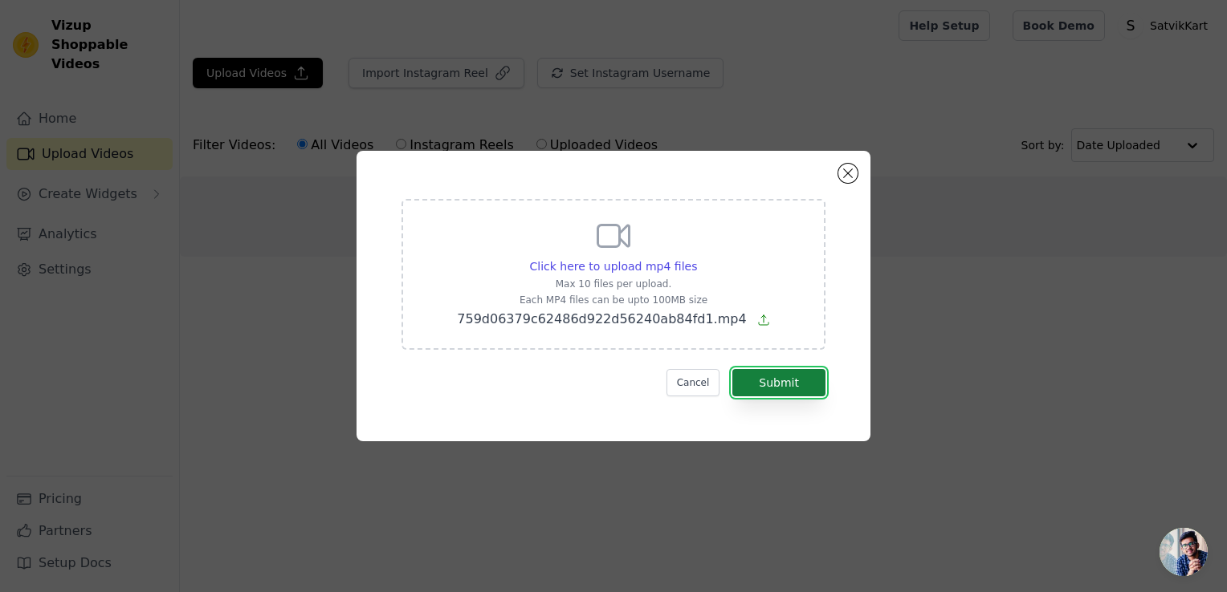
click at [764, 389] on button "Submit" at bounding box center [778, 382] width 93 height 27
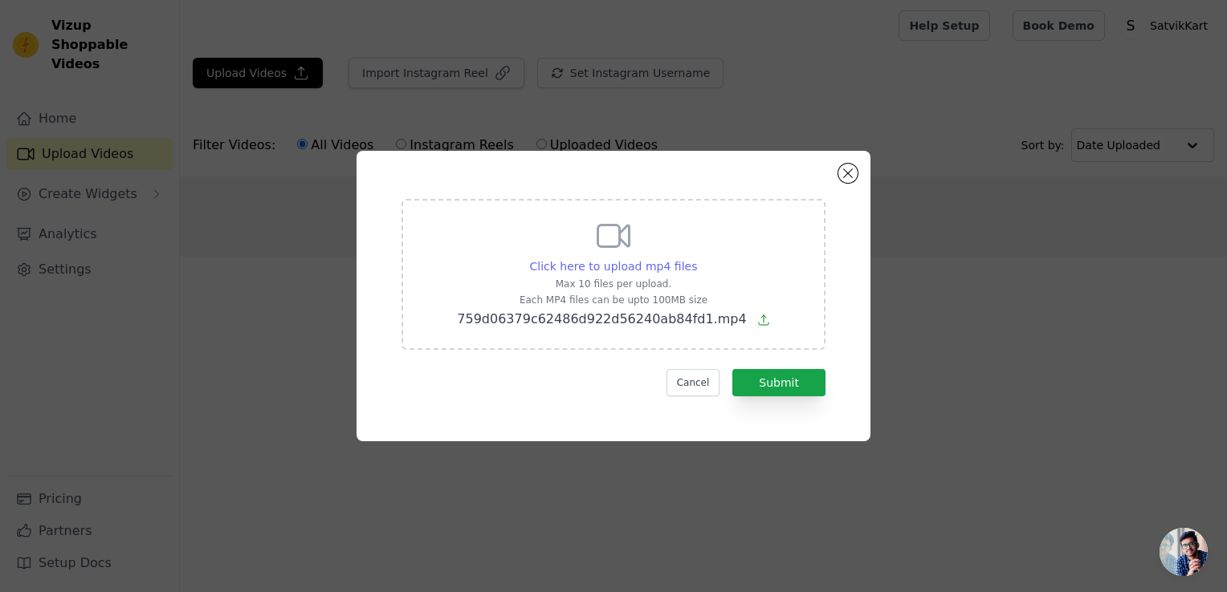
click at [637, 264] on span "Click here to upload mp4 files" at bounding box center [614, 266] width 168 height 13
click at [696, 258] on input "Click here to upload mp4 files Max 10 files per upload. Each MP4 files can be u…" at bounding box center [696, 258] width 1 height 1
click at [740, 381] on button "Submit" at bounding box center [778, 382] width 93 height 27
click at [803, 381] on button "Submit" at bounding box center [778, 382] width 93 height 27
click at [795, 381] on button "Submit" at bounding box center [778, 382] width 93 height 27
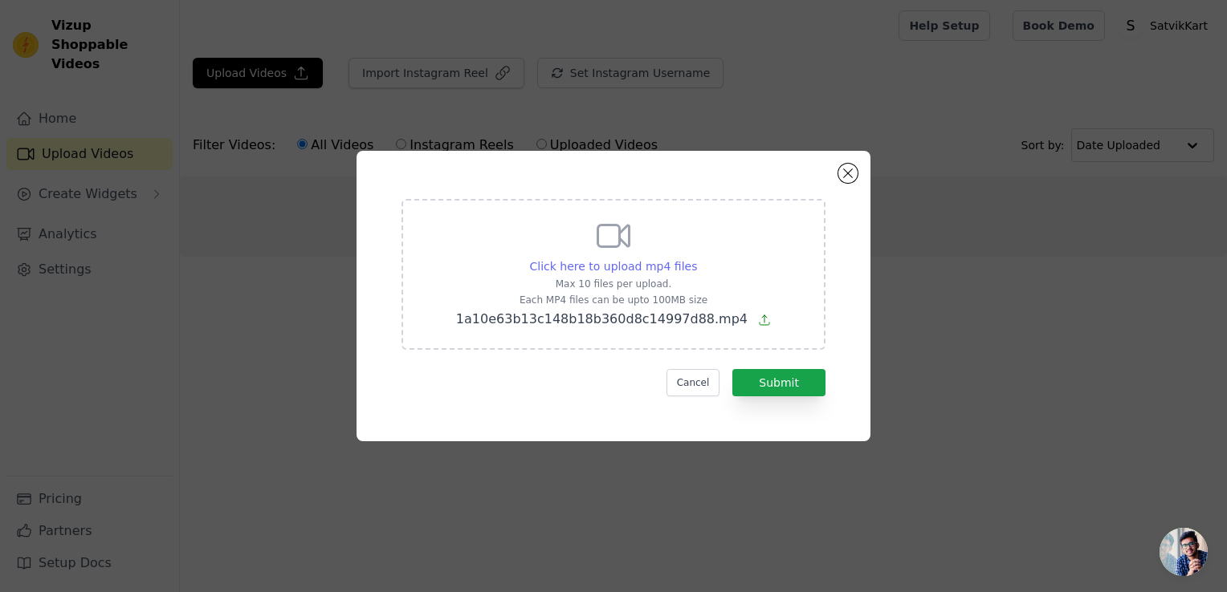
click at [600, 265] on span "Click here to upload mp4 files" at bounding box center [614, 266] width 168 height 13
click at [696, 258] on input "Click here to upload mp4 files Max 10 files per upload. Each MP4 files can be u…" at bounding box center [696, 258] width 1 height 1
type input "C:\fakepath\759d06379c62486d922d56240ab84fd1.mp4"
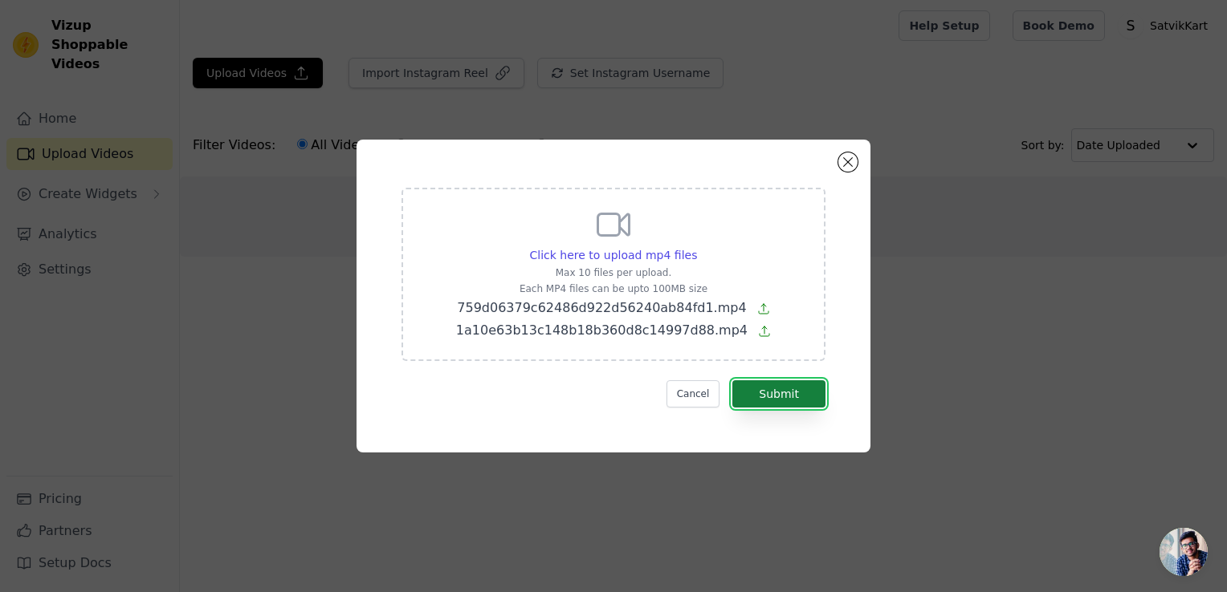
click at [756, 391] on button "Submit" at bounding box center [778, 394] width 93 height 27
click at [758, 391] on button "Submit" at bounding box center [778, 394] width 93 height 27
click at [734, 332] on p "1a10e63b13c148b18b360d8c14997d88.mp4" at bounding box center [613, 330] width 315 height 19
click at [697, 247] on input "Click here to upload mp4 files Max 10 files per upload. Each MP4 files can be u…" at bounding box center [696, 246] width 1 height 1
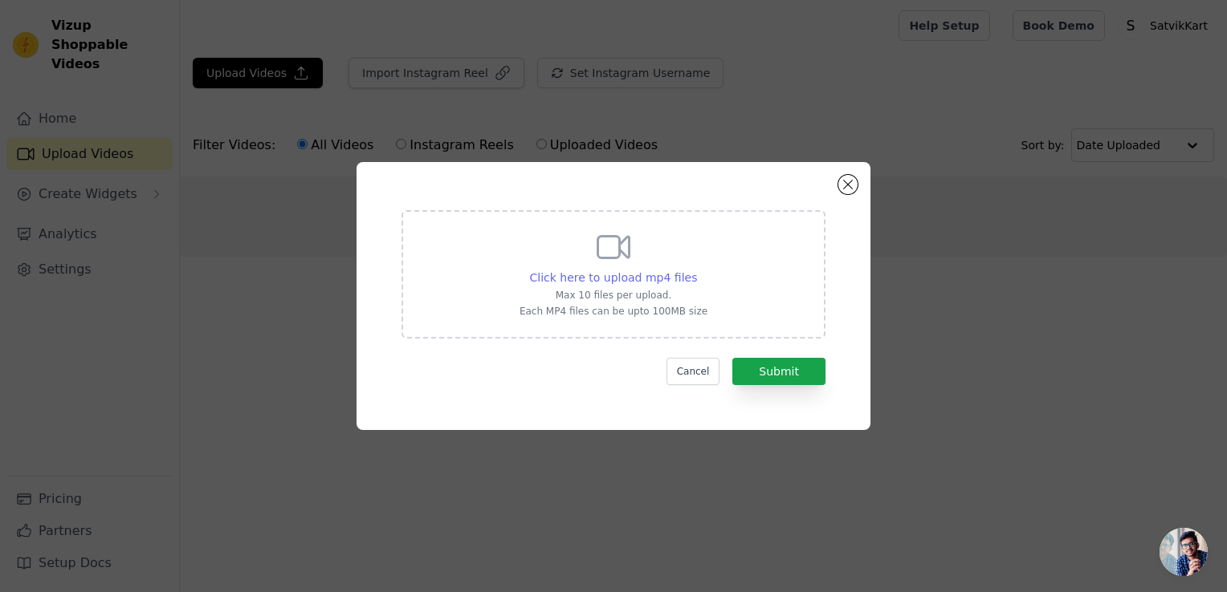
click at [629, 274] on span "Click here to upload mp4 files" at bounding box center [614, 277] width 168 height 13
click at [696, 270] on input "Click here to upload mp4 files Max 10 files per upload. Each MP4 files can be u…" at bounding box center [696, 269] width 1 height 1
type input "C:\fakepath\759d06379c62486d922d56240ab84fd1.mp4"
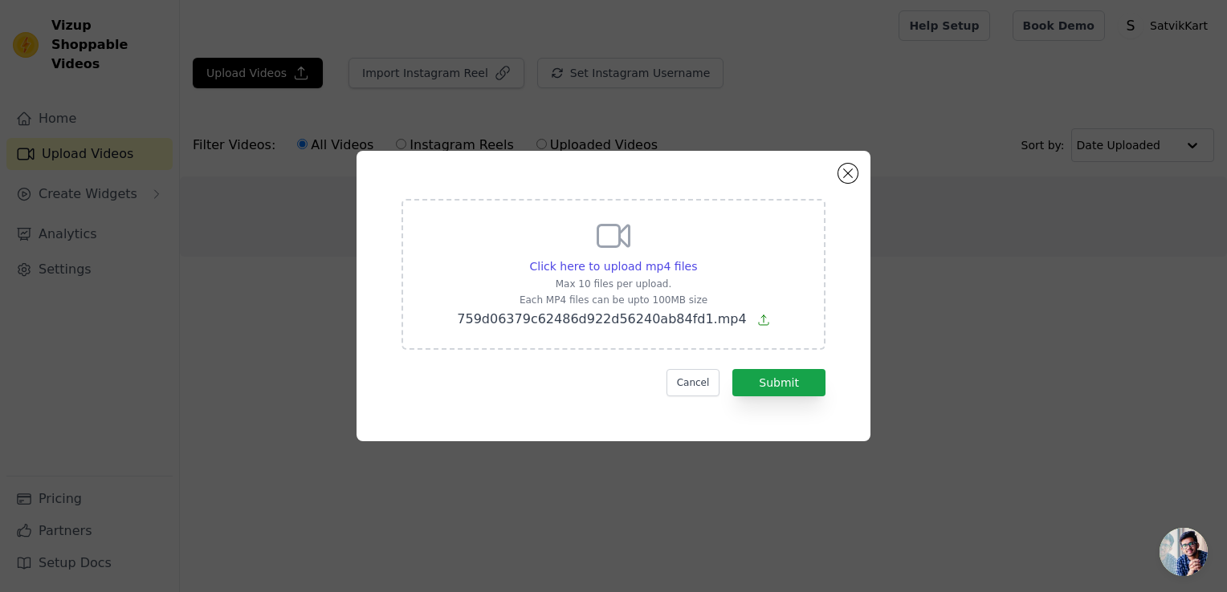
click at [757, 321] on icon at bounding box center [763, 320] width 13 height 13
click at [697, 258] on input "Click here to upload mp4 files Max 10 files per upload. Each MP4 files can be u…" at bounding box center [696, 258] width 1 height 1
click at [771, 377] on button "Submit" at bounding box center [778, 382] width 93 height 27
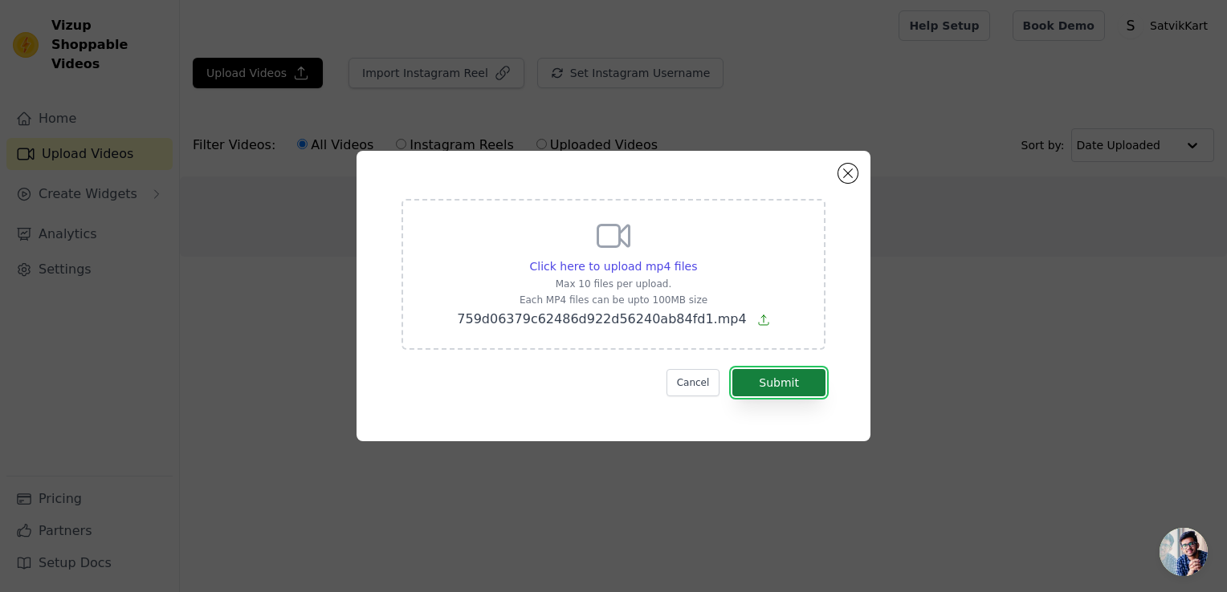
click at [771, 377] on button "Submit" at bounding box center [778, 382] width 93 height 27
click at [840, 180] on div "Click here to upload mp4 files Max 10 files per upload. Each MP4 files can be u…" at bounding box center [613, 296] width 514 height 291
click at [841, 176] on button "Close modal" at bounding box center [847, 173] width 19 height 19
